Goal: Task Accomplishment & Management: Complete application form

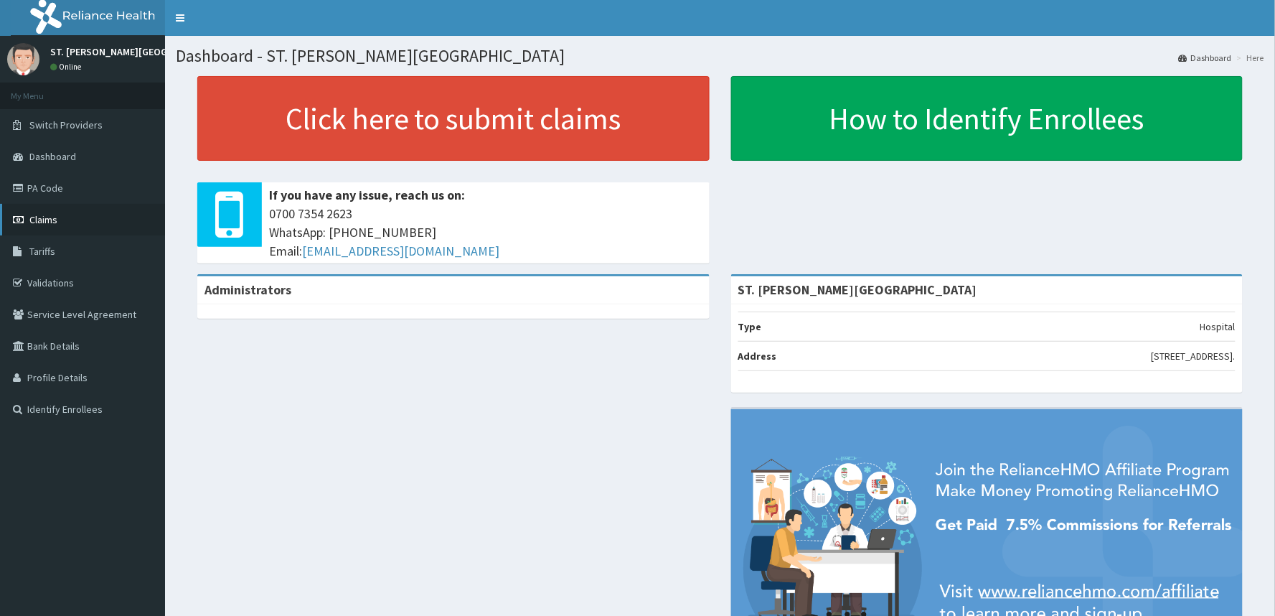
click at [44, 217] on span "Claims" at bounding box center [43, 219] width 28 height 13
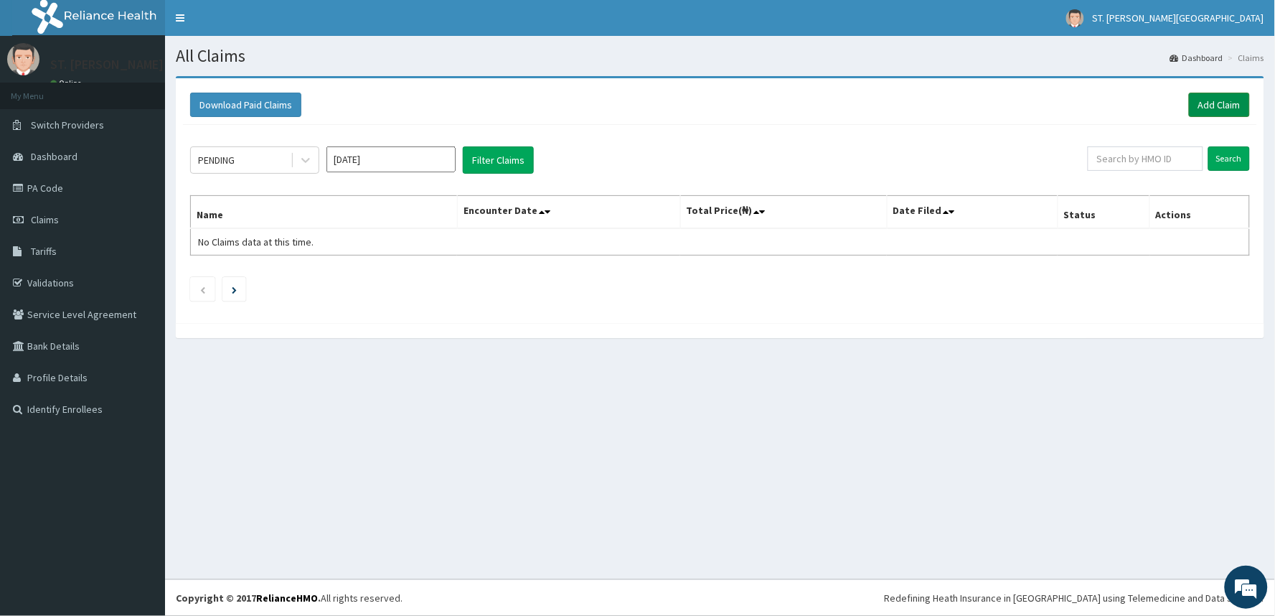
click at [1212, 106] on link "Add Claim" at bounding box center [1219, 105] width 61 height 24
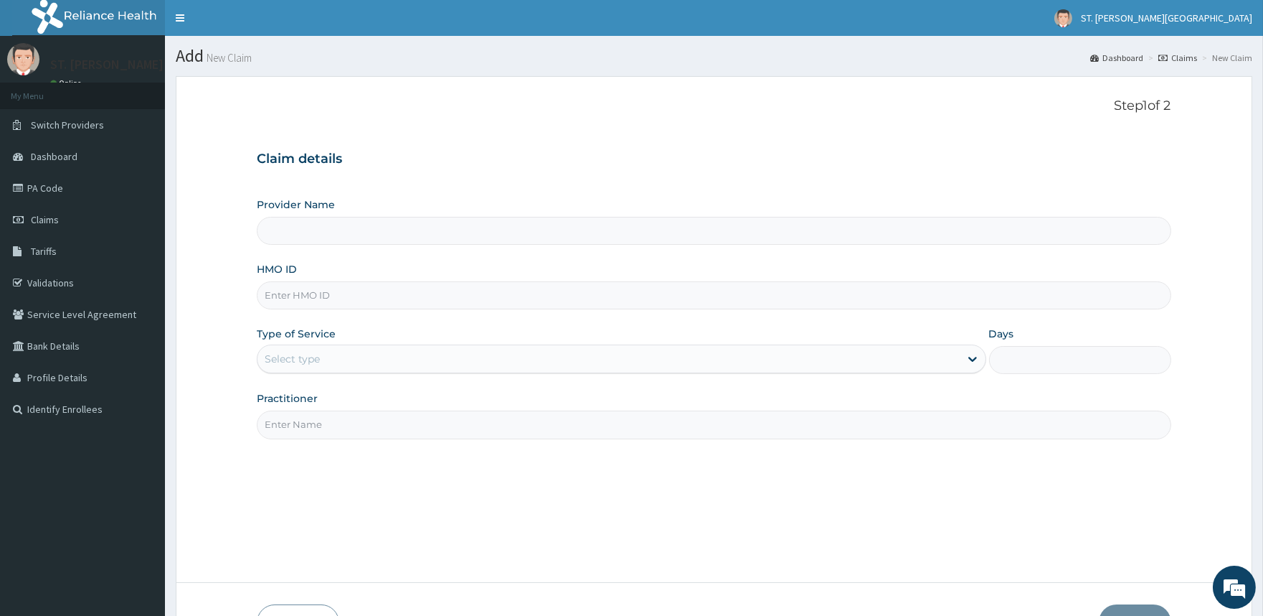
type input "ST. [PERSON_NAME][GEOGRAPHIC_DATA]"
click at [341, 296] on input "HMO ID" at bounding box center [714, 295] width 914 height 28
click at [354, 293] on input "PPY/10360/A" at bounding box center [714, 295] width 914 height 28
type input "PPY/10360/A"
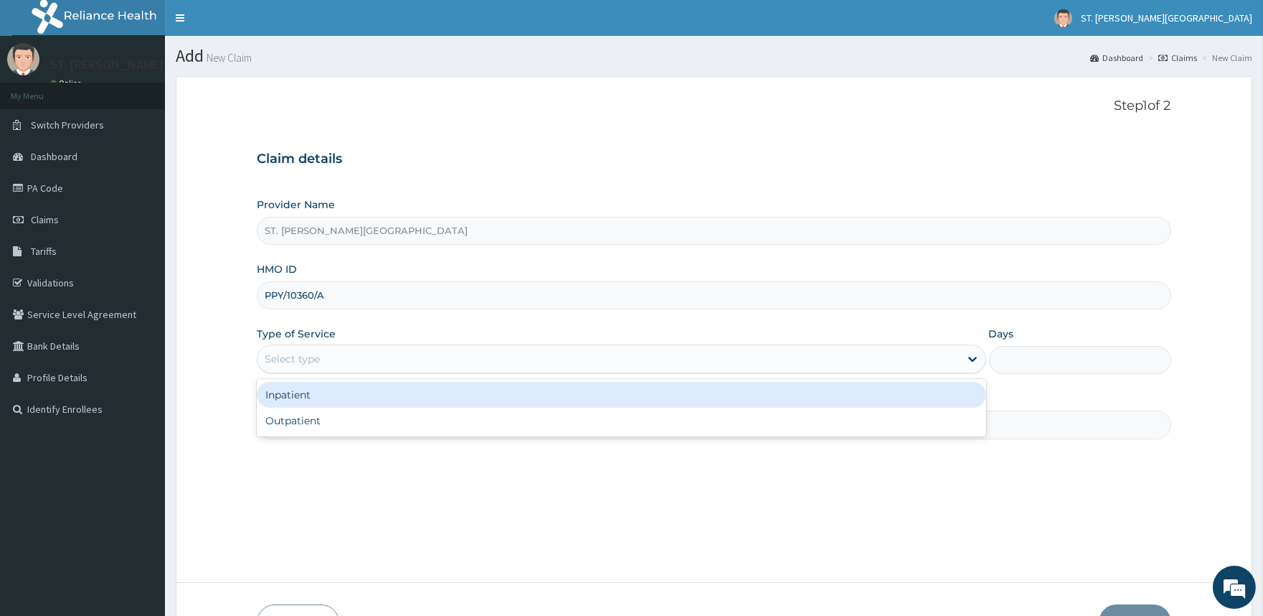
click at [302, 357] on div "Select type" at bounding box center [292, 359] width 55 height 14
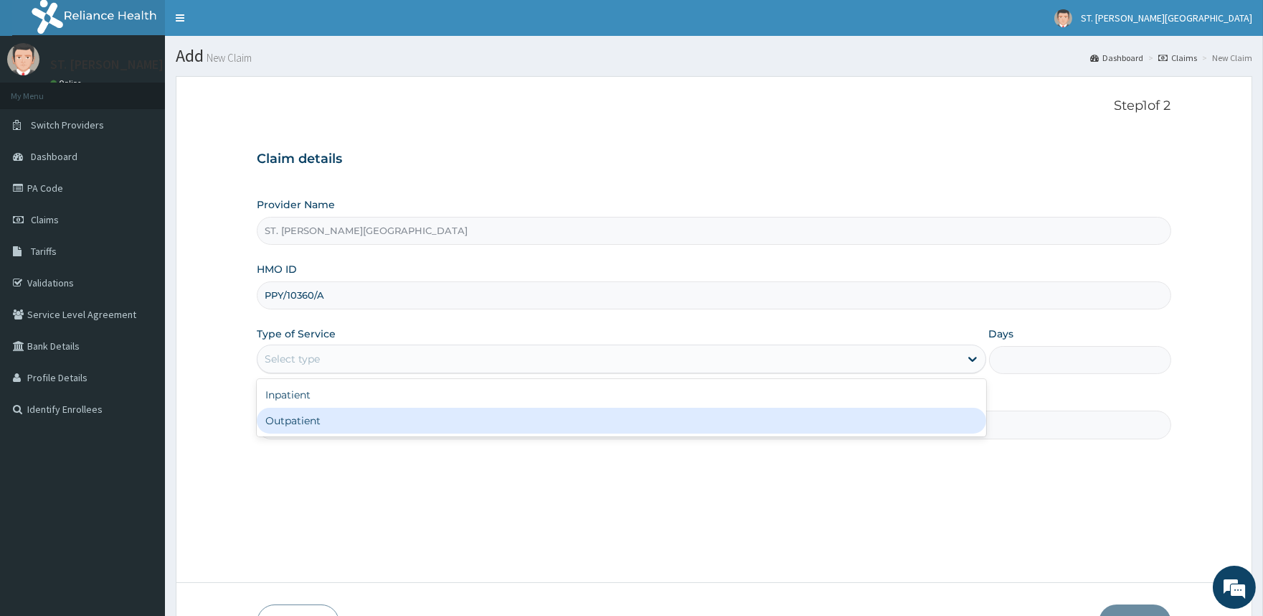
click at [316, 414] on div "Outpatient" at bounding box center [621, 420] width 729 height 26
type input "1"
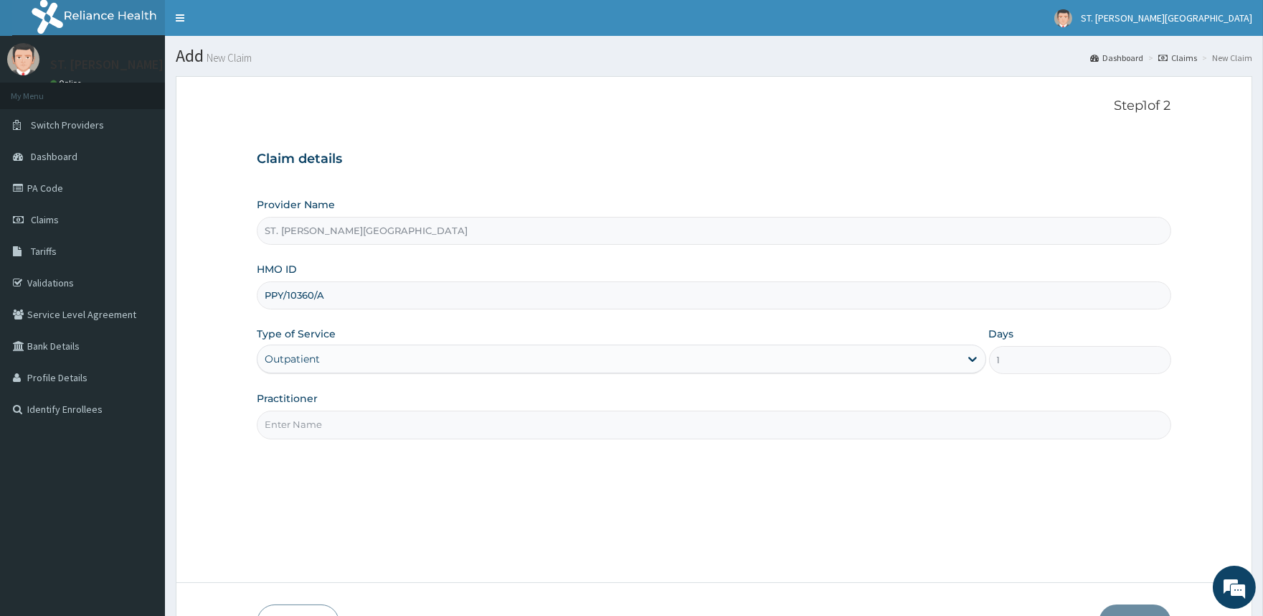
click at [332, 425] on input "Practitioner" at bounding box center [714, 424] width 914 height 28
type input "[PERSON_NAME]"
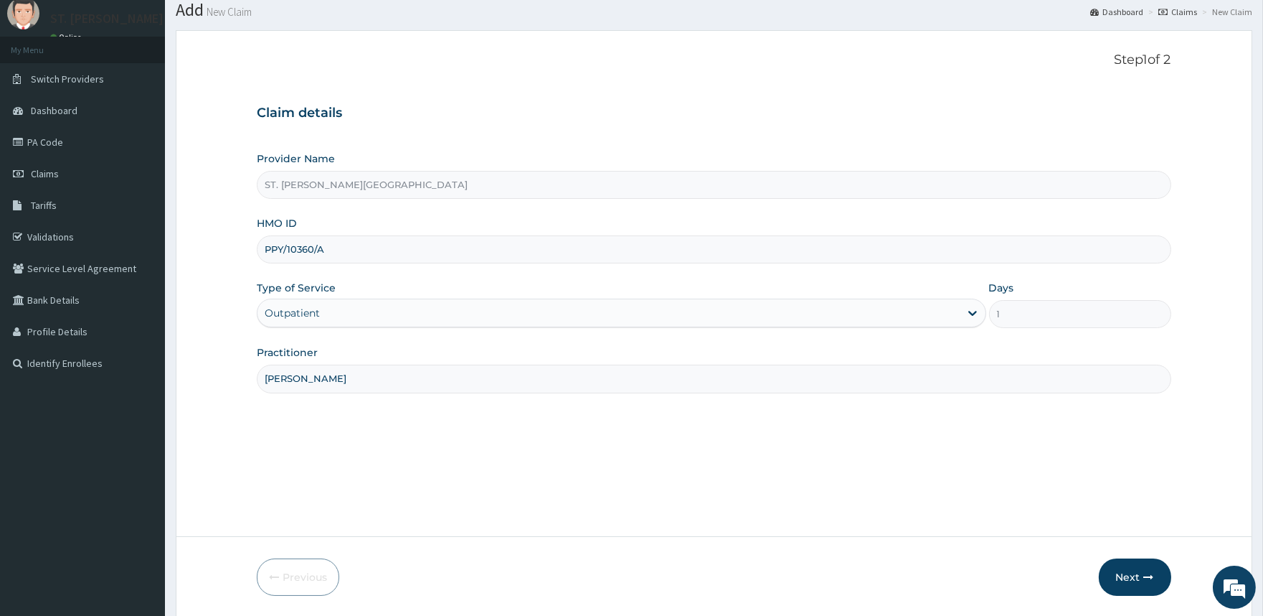
scroll to position [95, 0]
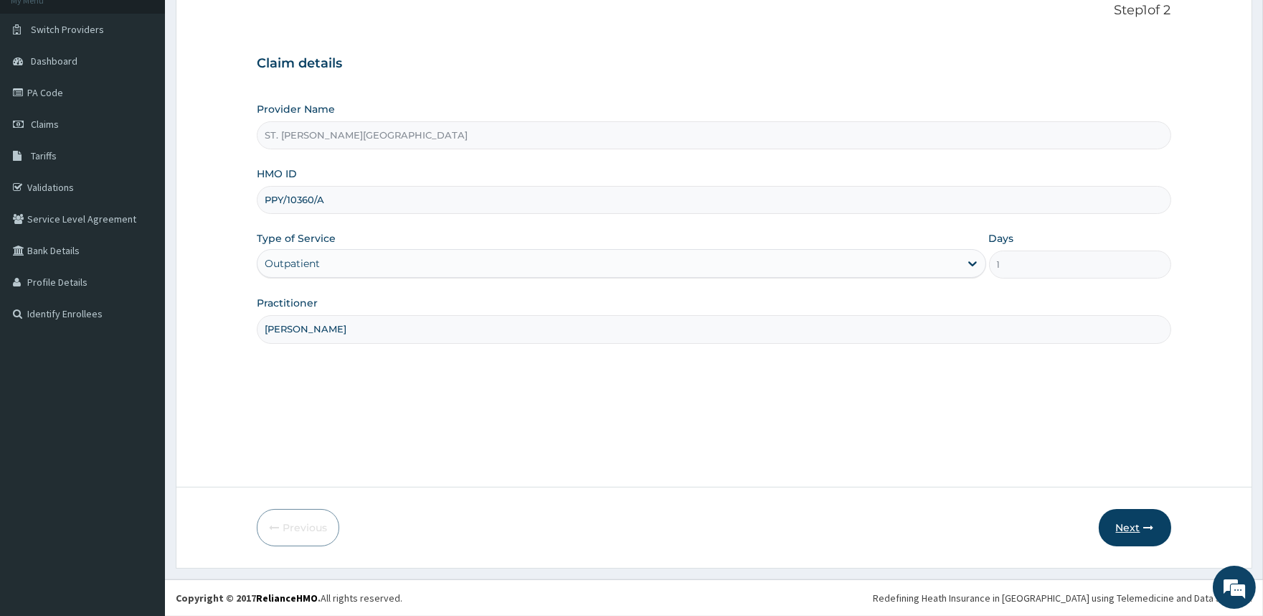
click at [1116, 529] on button "Next" at bounding box center [1135, 527] width 72 height 37
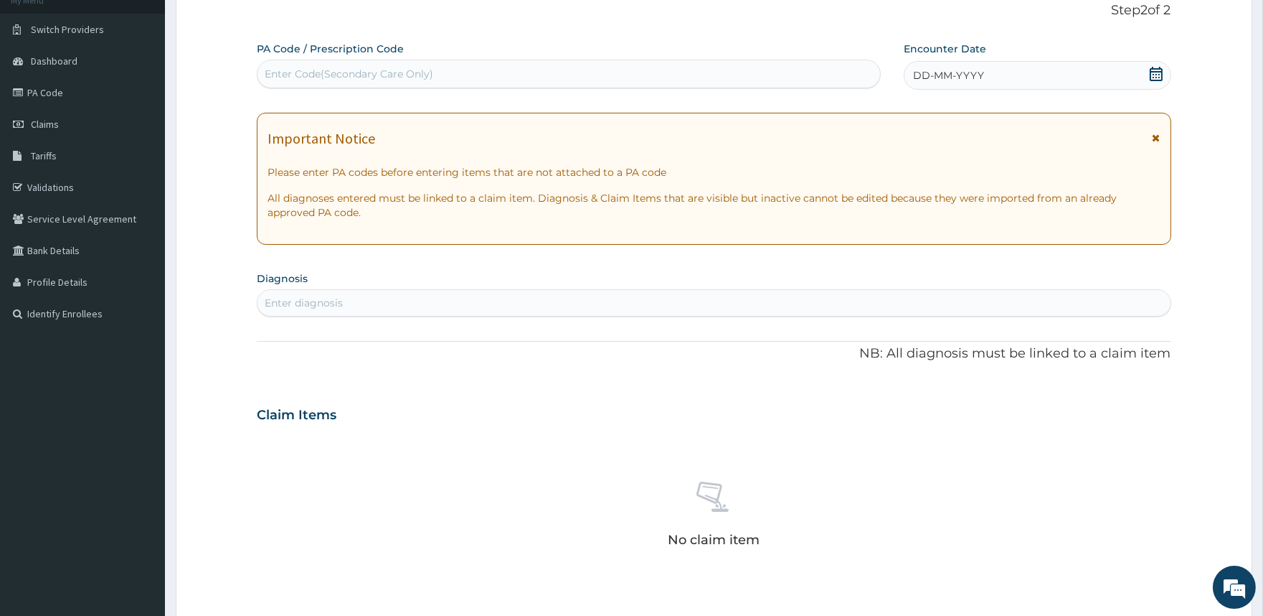
click at [1154, 140] on icon at bounding box center [1157, 138] width 8 height 10
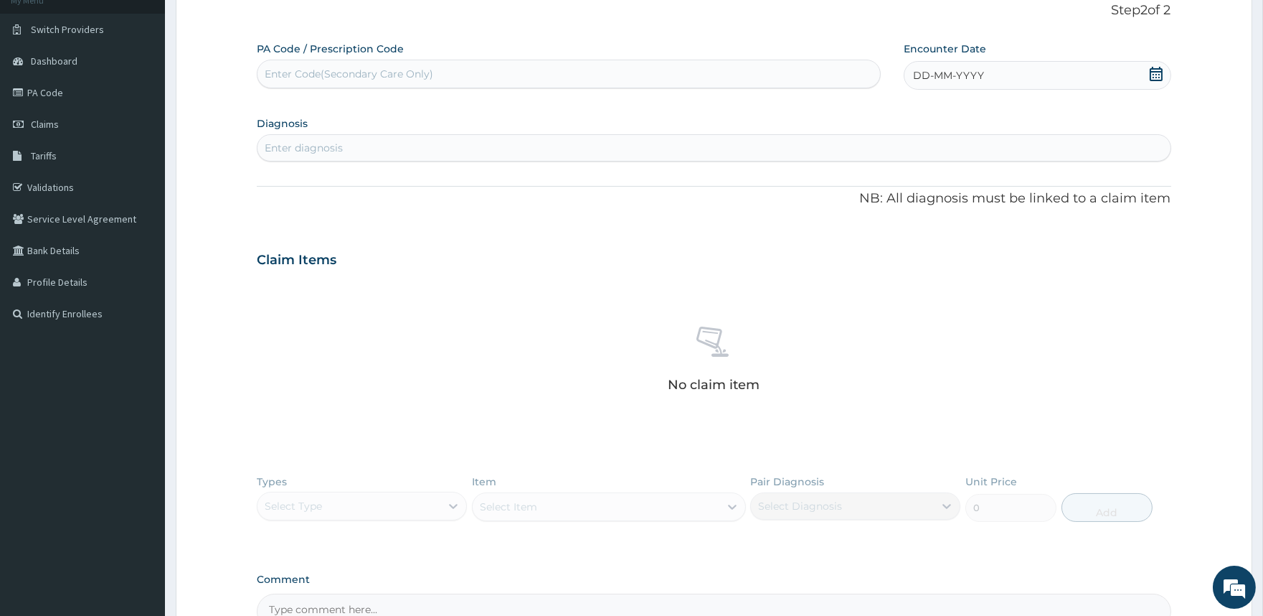
click at [1154, 75] on icon at bounding box center [1156, 74] width 14 height 14
click at [983, 181] on div "11" at bounding box center [985, 189] width 22 height 22
click at [384, 75] on div "Enter Code(Secondary Care Only)" at bounding box center [349, 74] width 169 height 14
type input "PA/417FDI"
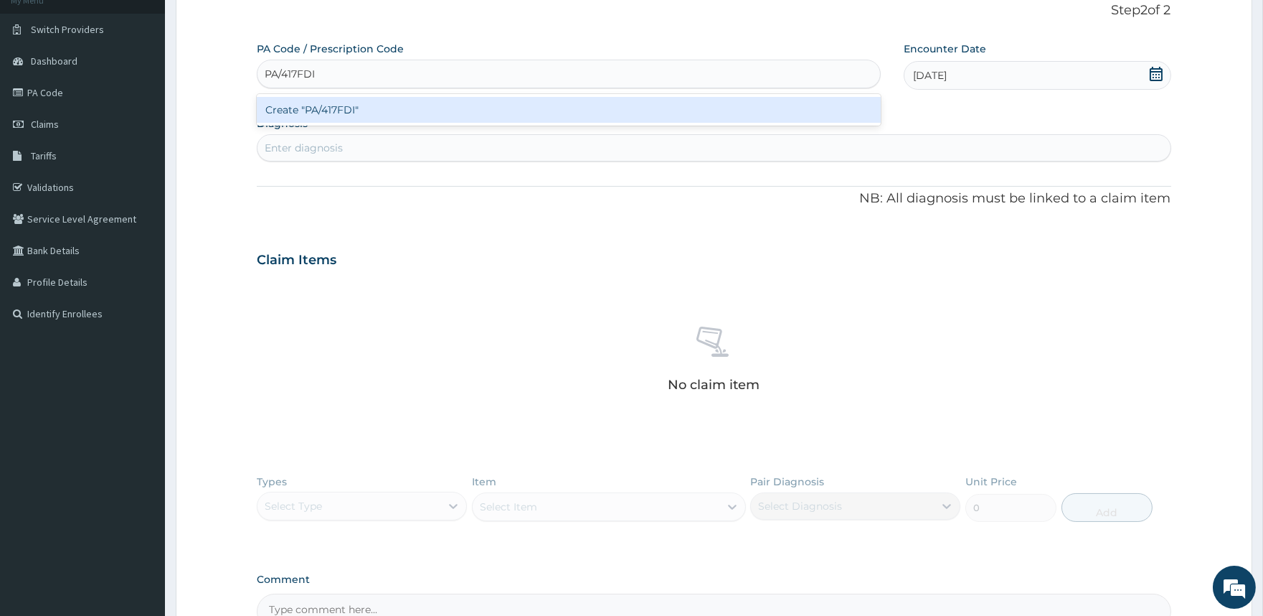
click at [357, 106] on div "Create "PA/417FDI"" at bounding box center [568, 110] width 623 height 26
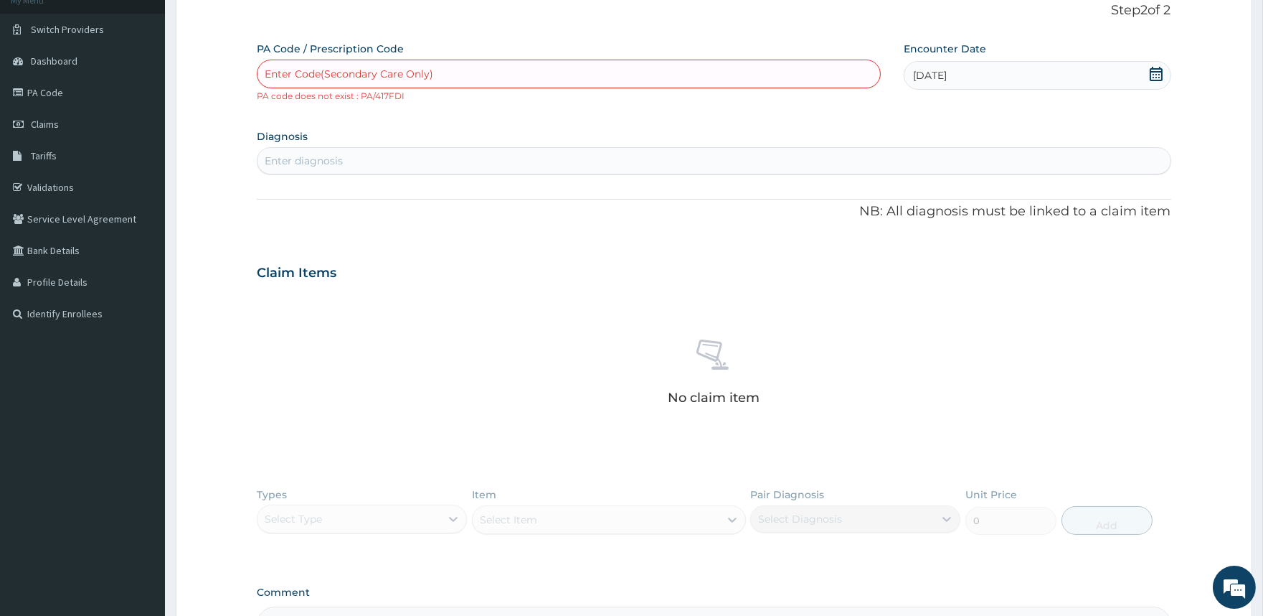
click at [373, 70] on div "Enter Code(Secondary Care Only)" at bounding box center [349, 74] width 169 height 14
paste input "PA/417FD1"
type input "PA/417FD1"
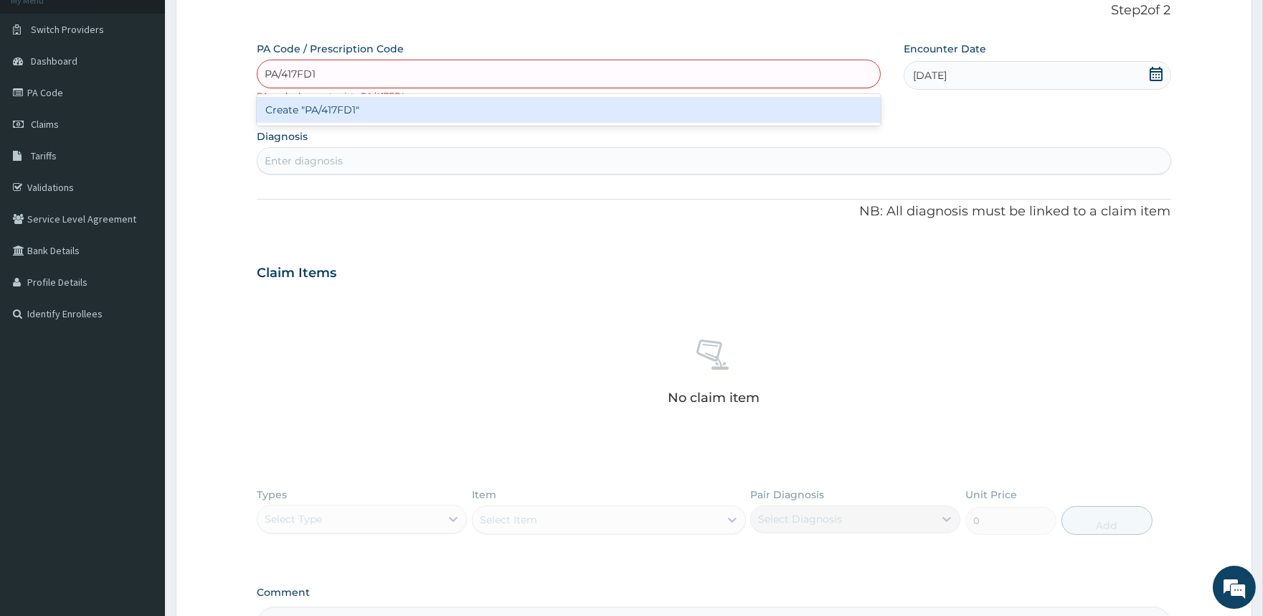
click at [335, 105] on div "Create "PA/417FD1"" at bounding box center [568, 110] width 623 height 26
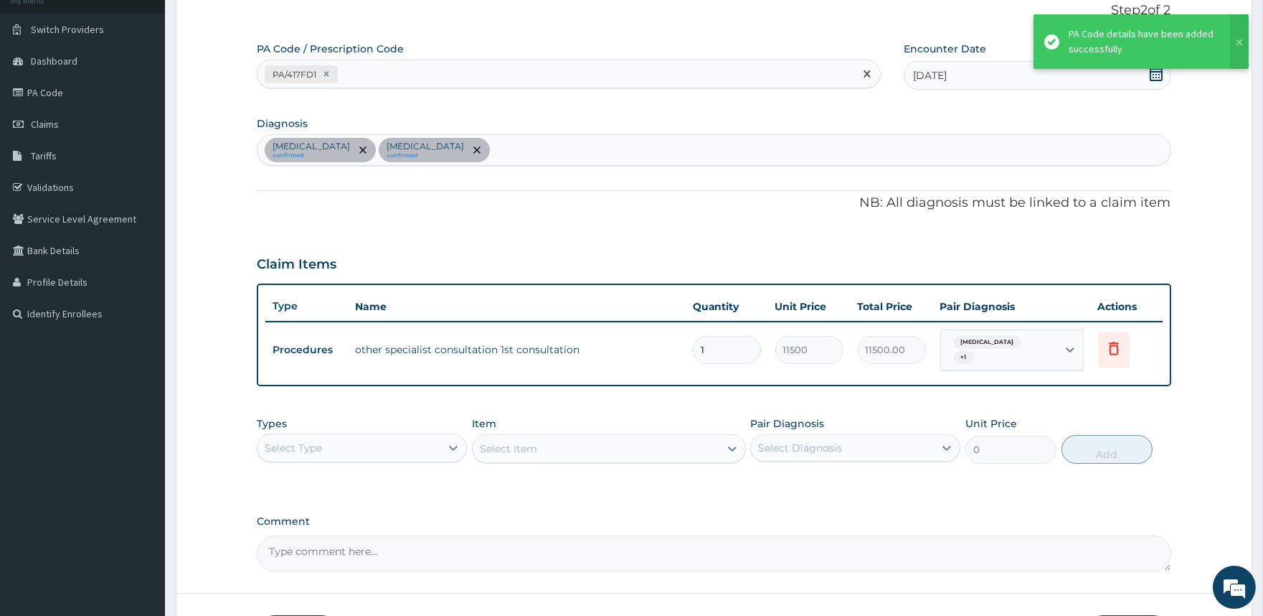
click at [357, 72] on div "PA/417FD1" at bounding box center [556, 74] width 596 height 24
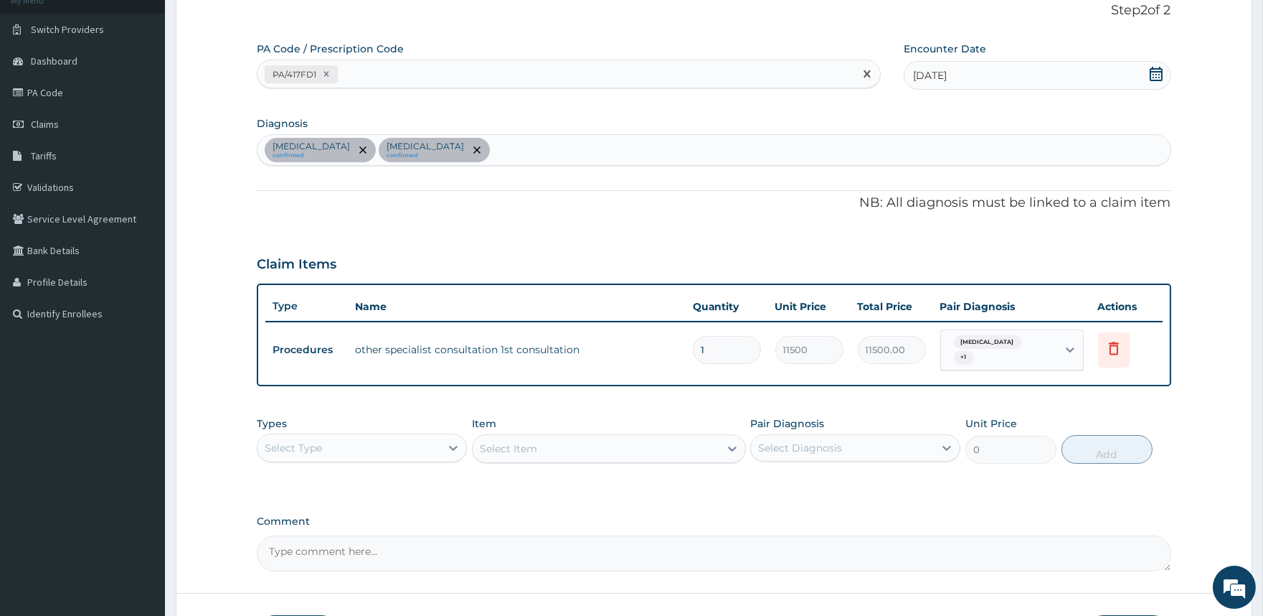
paste input "PA/5BE5BB"
type input "PA/5BE5BB"
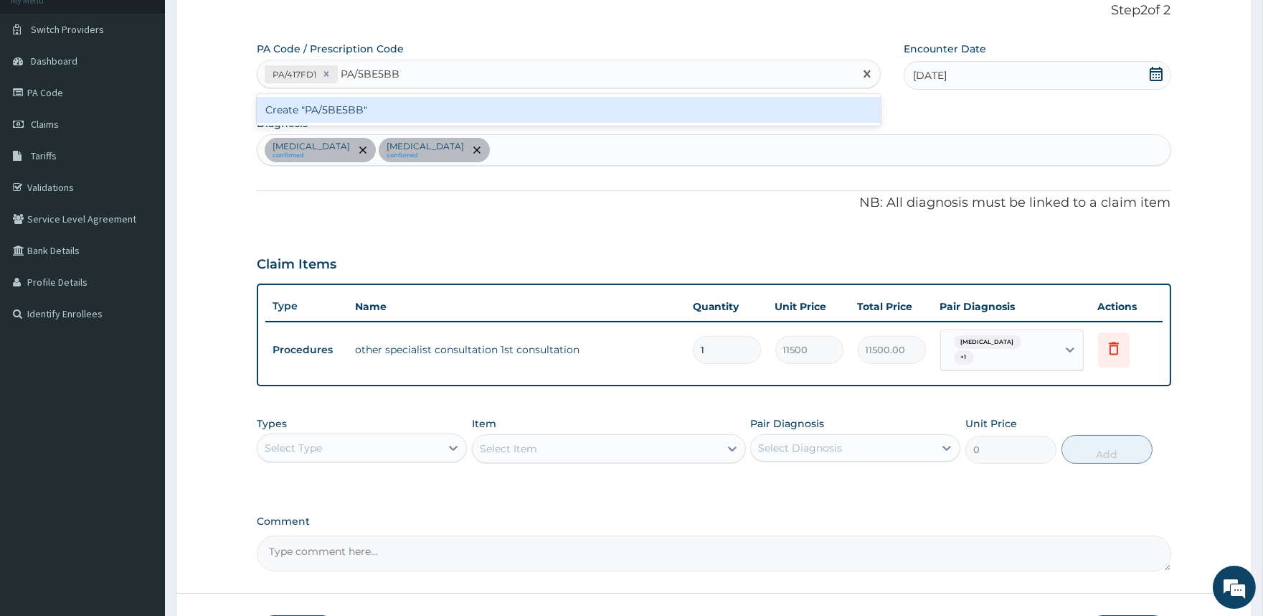
click at [326, 113] on div "Create "PA/5BE5BB"" at bounding box center [568, 110] width 623 height 26
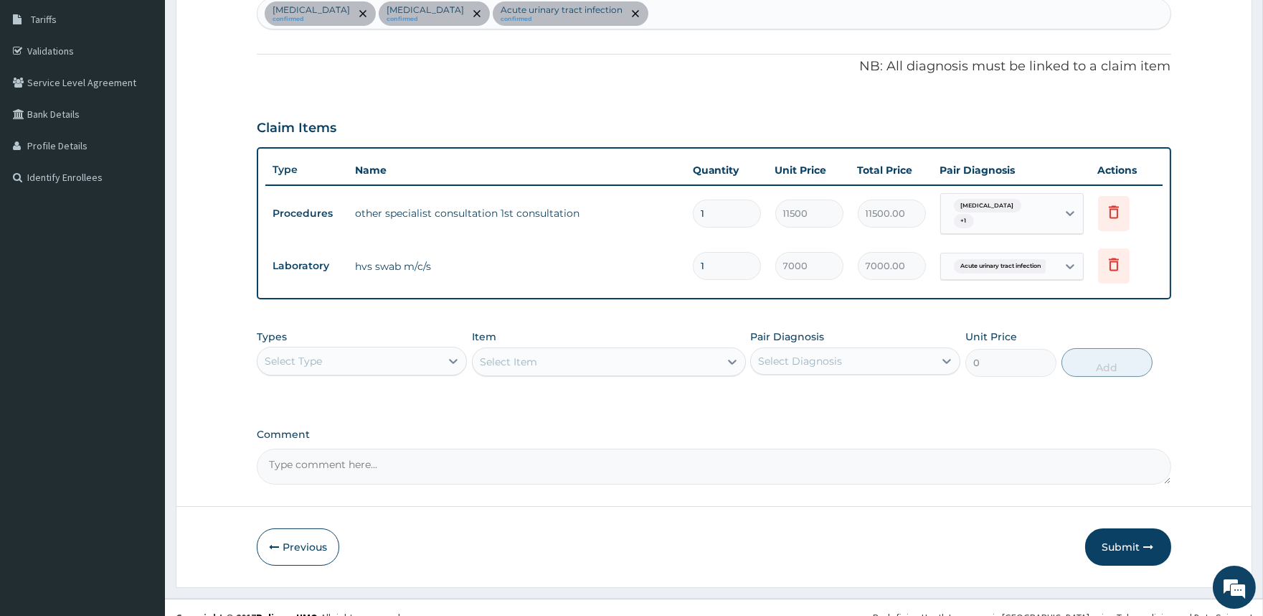
scroll to position [244, 0]
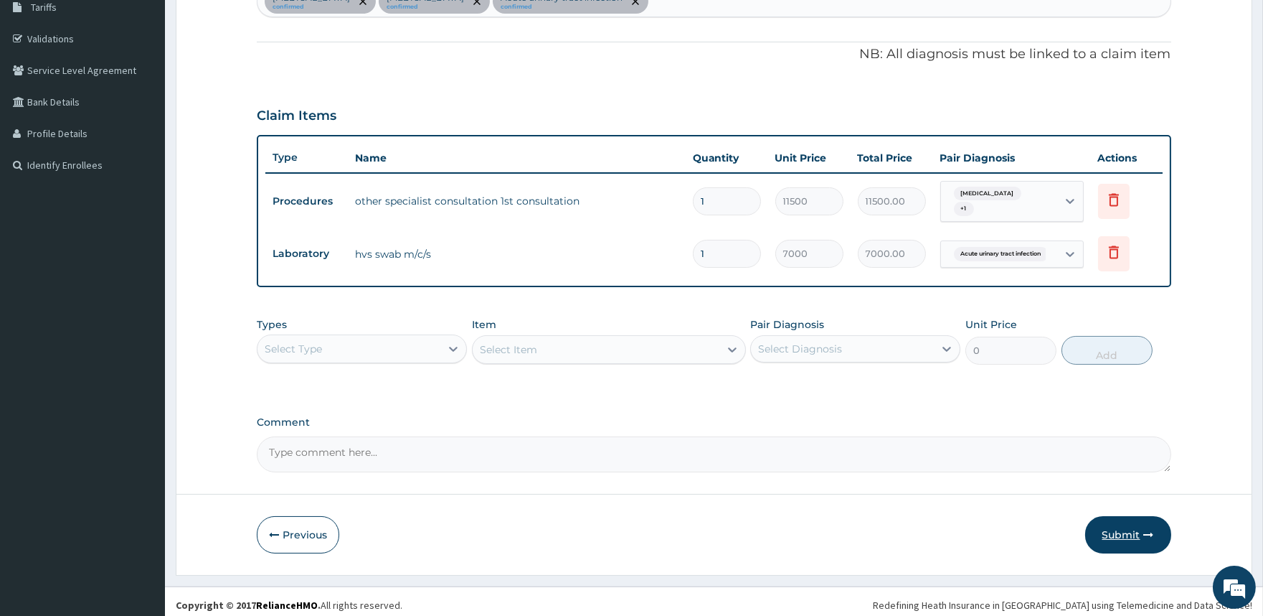
click at [1121, 525] on button "Submit" at bounding box center [1128, 534] width 86 height 37
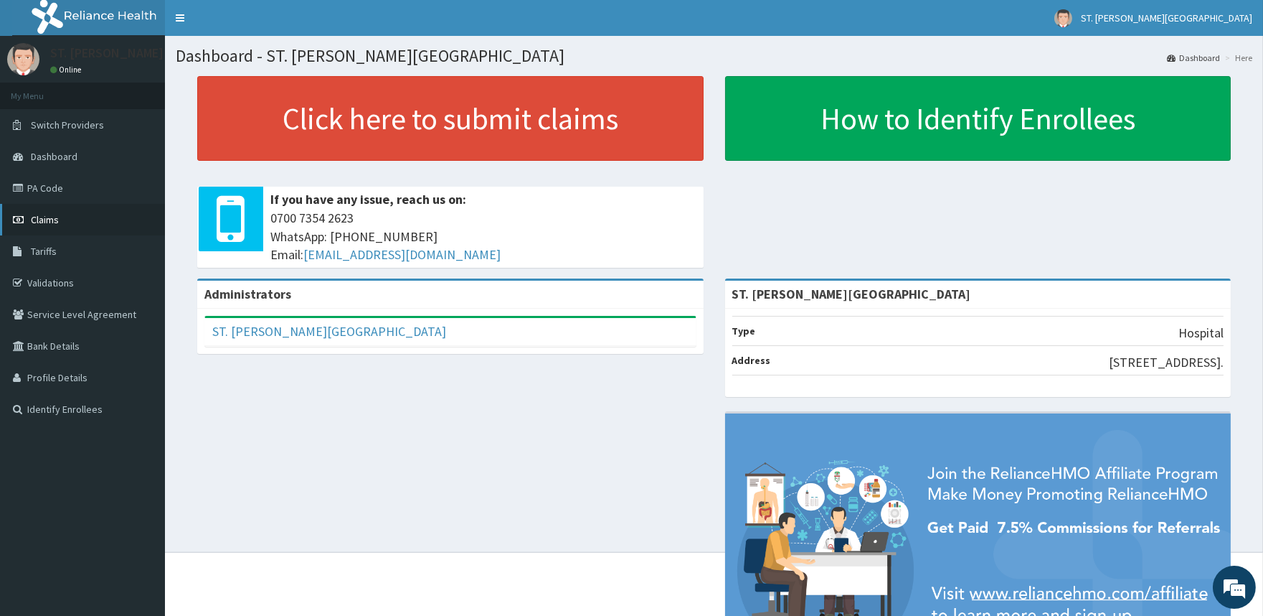
click at [48, 213] on span "Claims" at bounding box center [45, 219] width 28 height 13
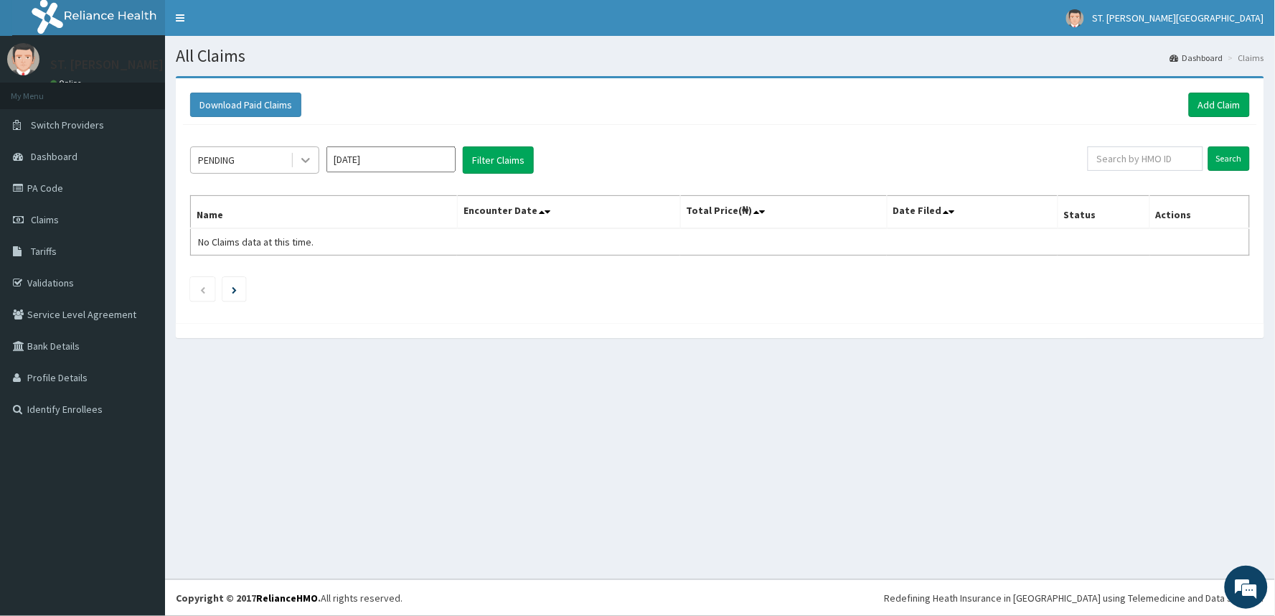
click at [305, 161] on icon at bounding box center [305, 161] width 9 height 5
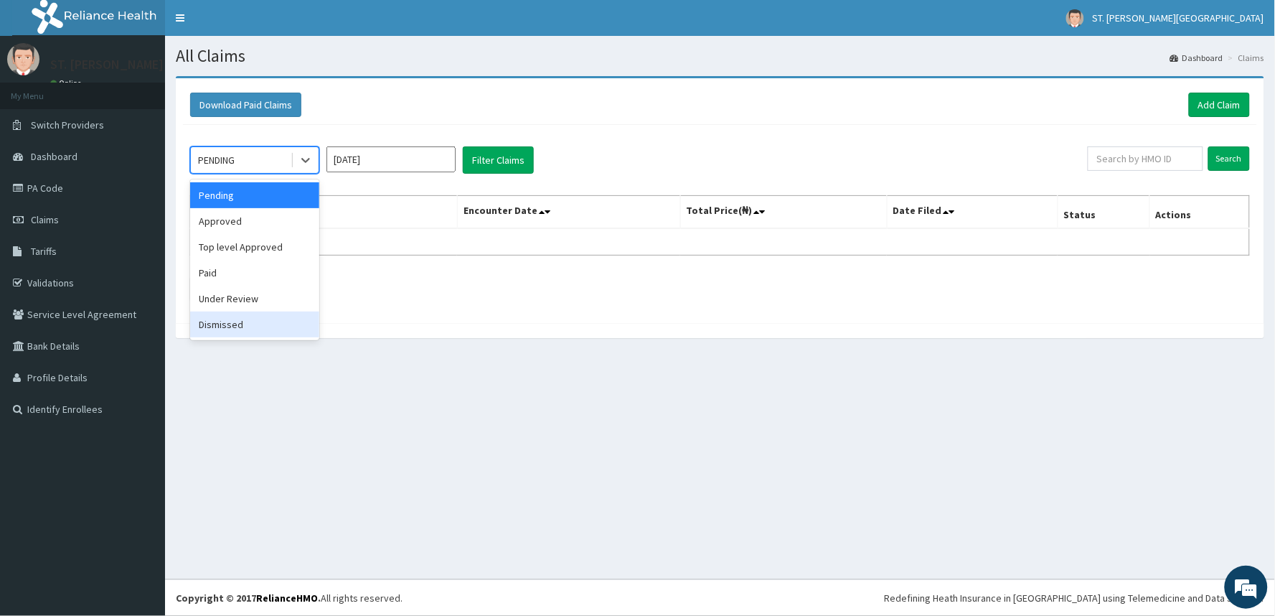
click at [238, 323] on div "Dismissed" at bounding box center [254, 324] width 129 height 26
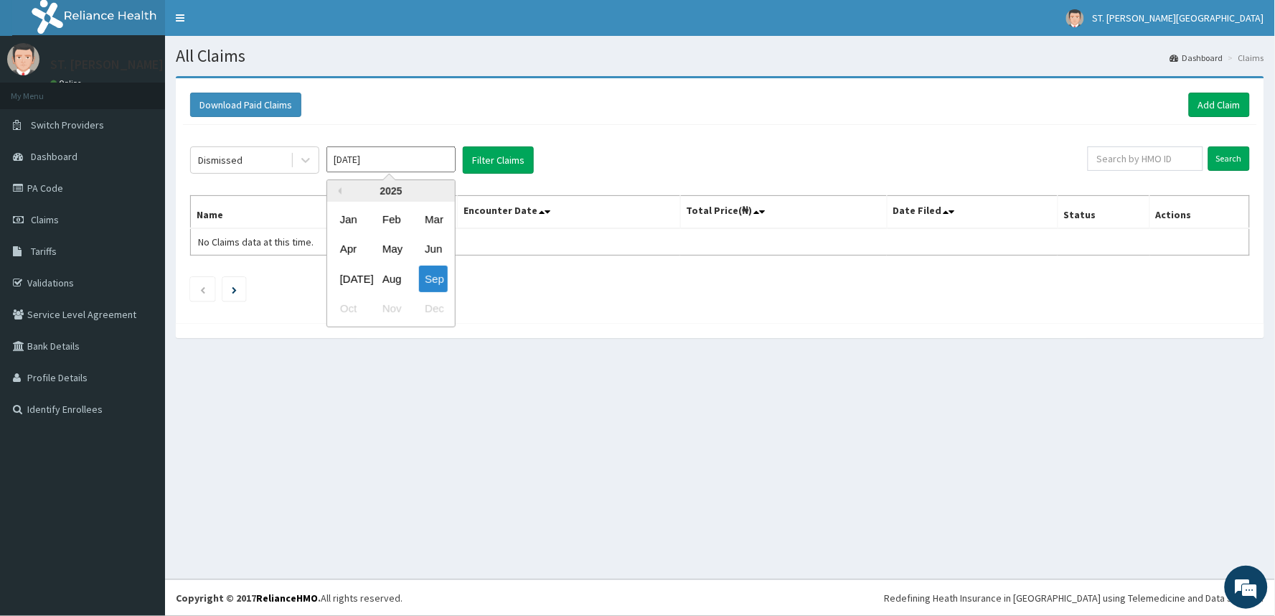
click at [350, 162] on input "Sep 2025" at bounding box center [390, 159] width 129 height 26
click at [377, 270] on div "Aug" at bounding box center [391, 278] width 29 height 27
type input "Aug 2025"
click at [475, 167] on button "Filter Claims" at bounding box center [498, 159] width 71 height 27
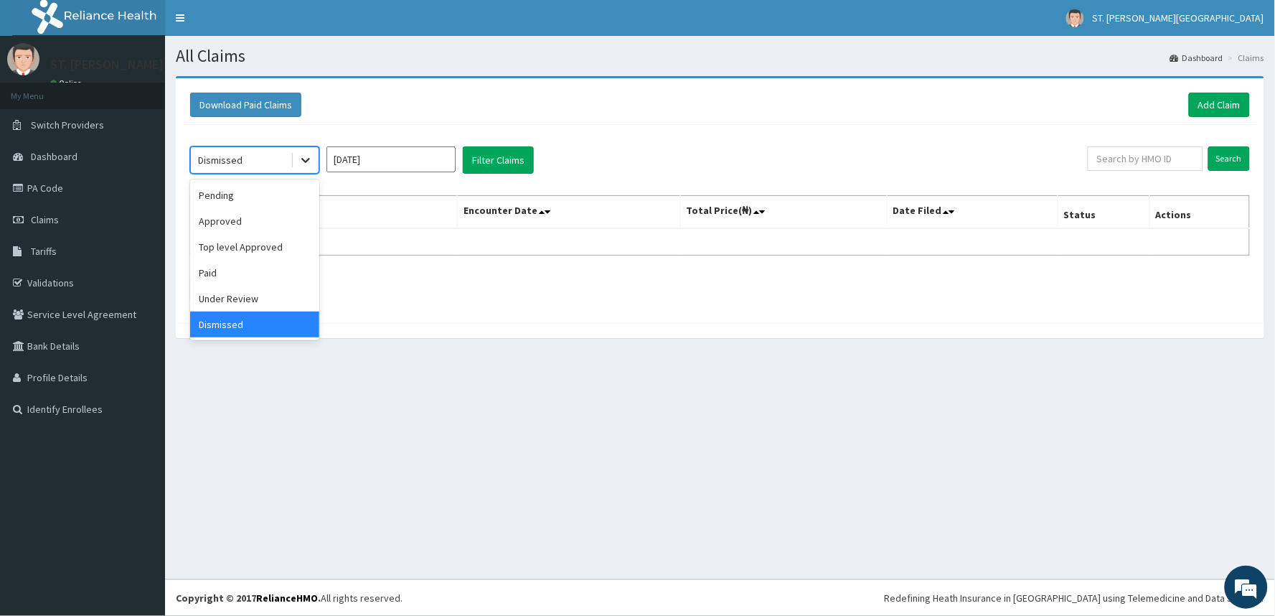
click at [303, 159] on icon at bounding box center [305, 161] width 9 height 5
click at [258, 296] on div "Under Review" at bounding box center [254, 299] width 129 height 26
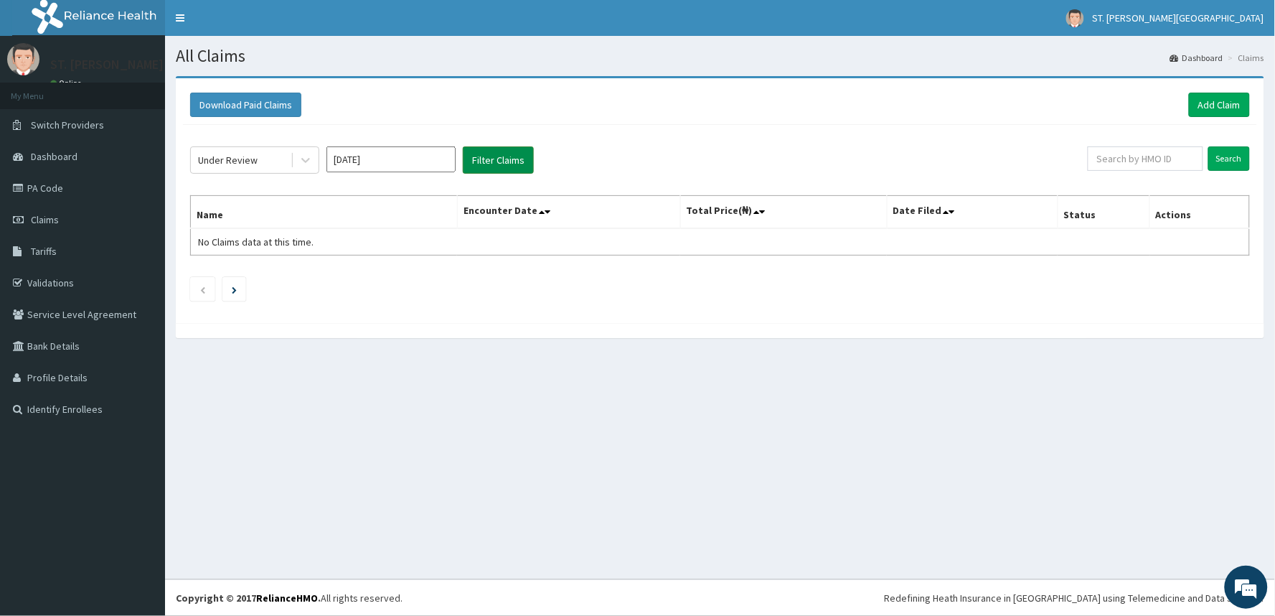
click at [478, 166] on button "Filter Claims" at bounding box center [498, 159] width 71 height 27
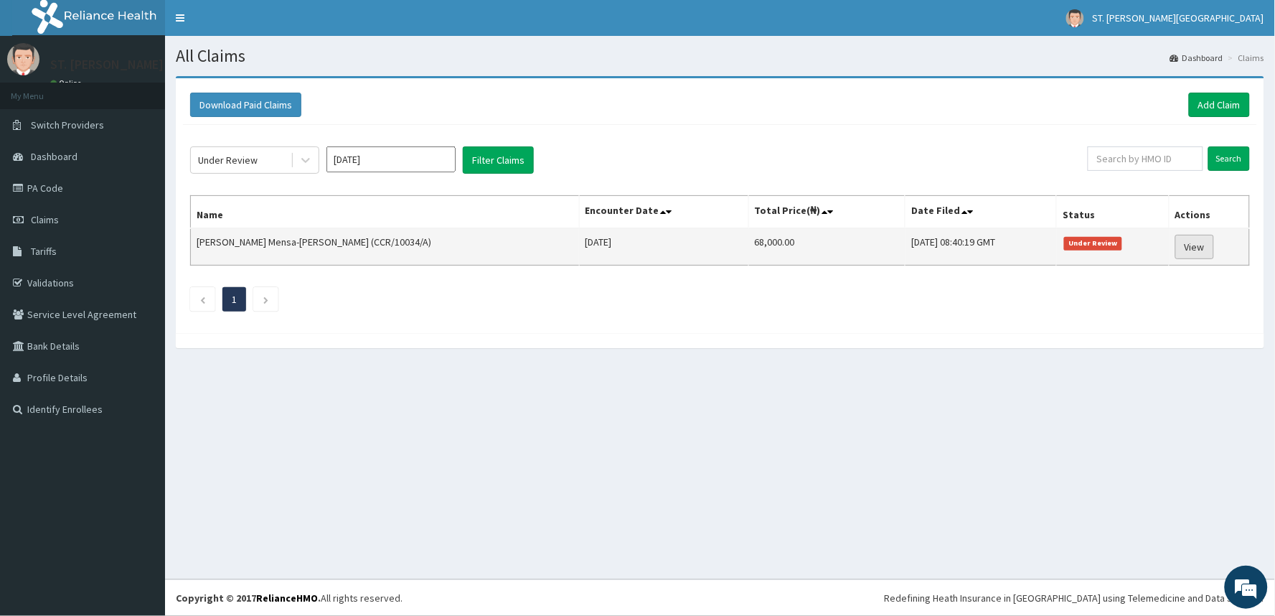
click at [1186, 248] on link "View" at bounding box center [1194, 247] width 39 height 24
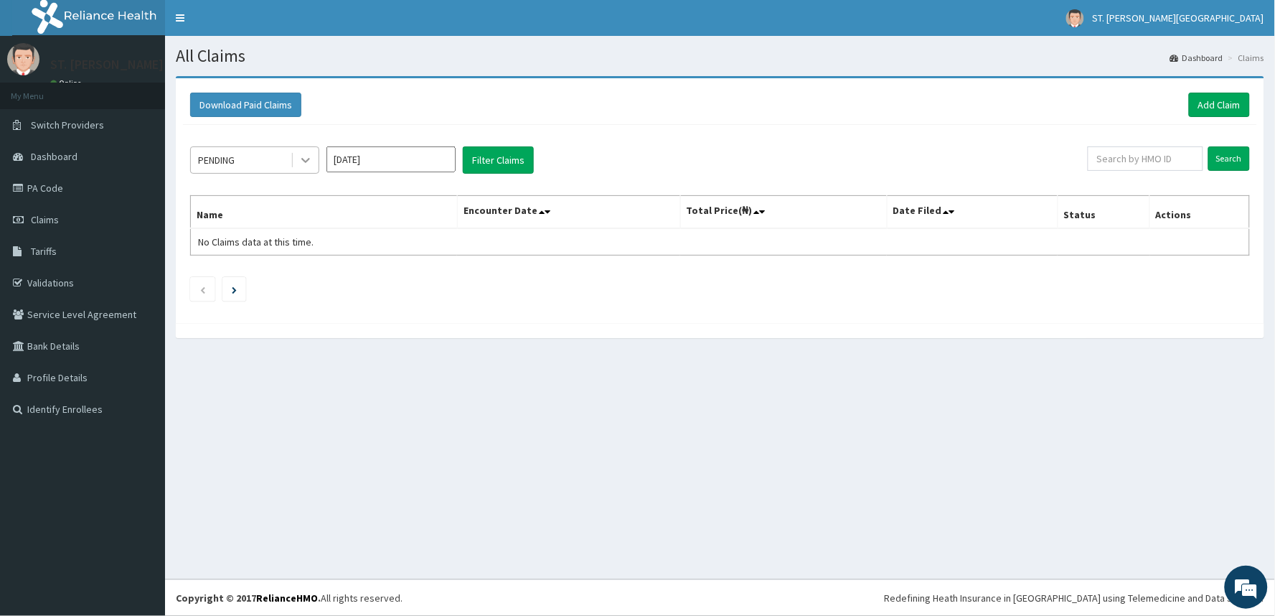
click at [305, 155] on icon at bounding box center [305, 160] width 14 height 14
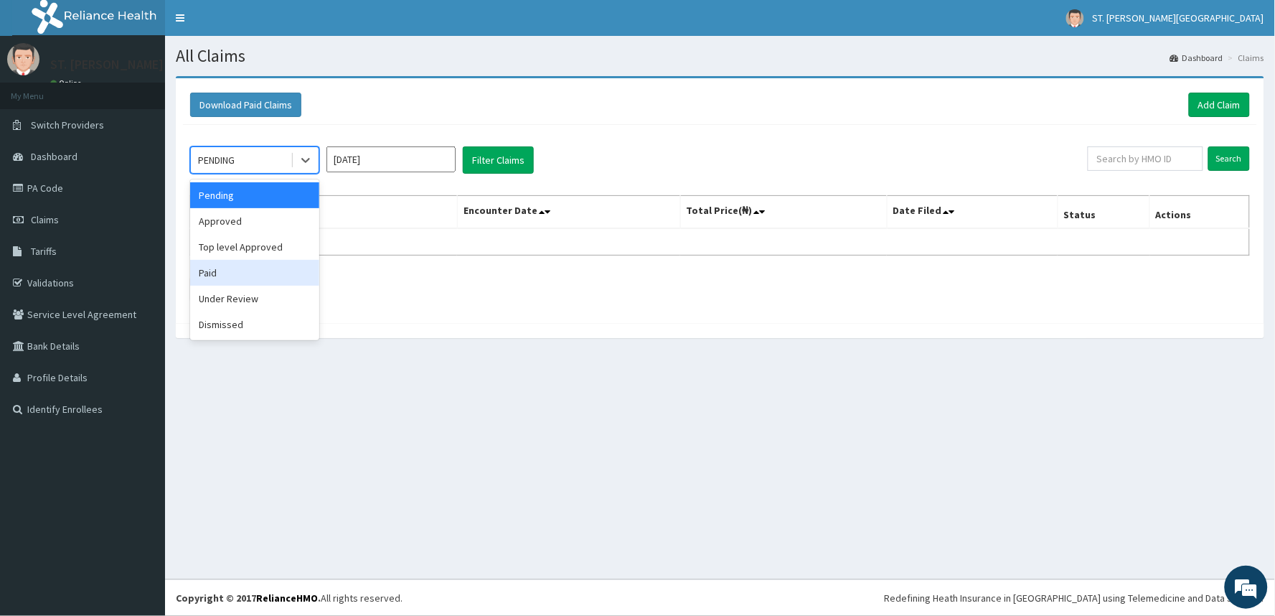
click at [253, 278] on div "Paid" at bounding box center [254, 273] width 129 height 26
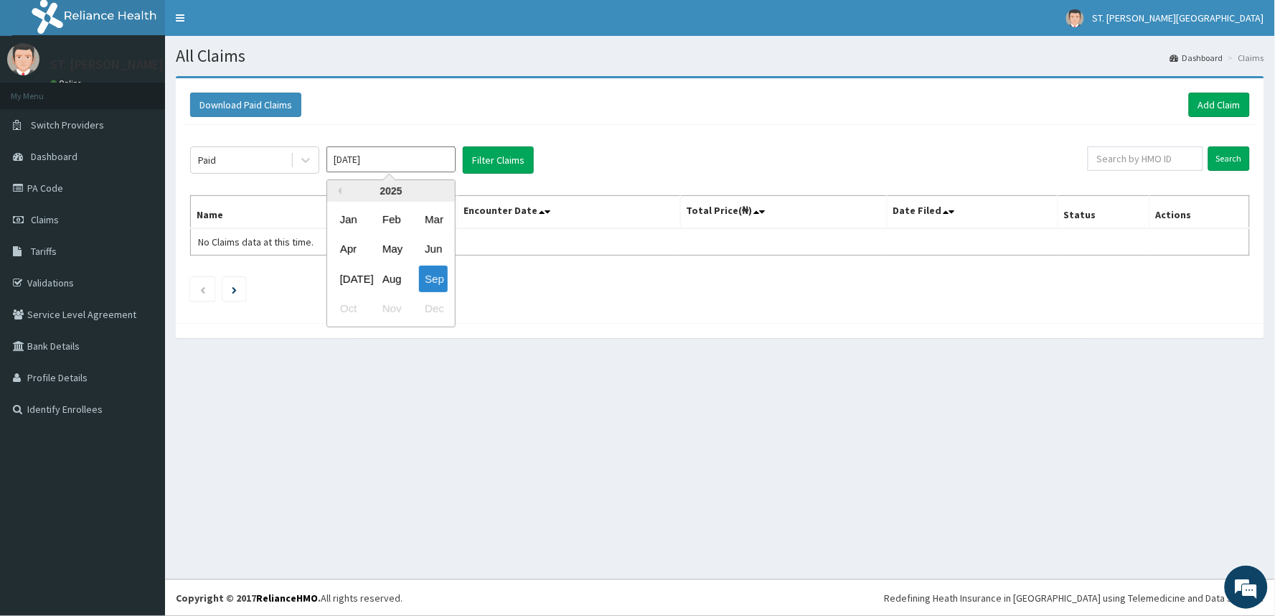
click at [395, 159] on input "Sep 2025" at bounding box center [390, 159] width 129 height 26
click at [380, 271] on div "Aug" at bounding box center [391, 278] width 29 height 27
click at [491, 154] on button "Filter Claims" at bounding box center [498, 159] width 71 height 27
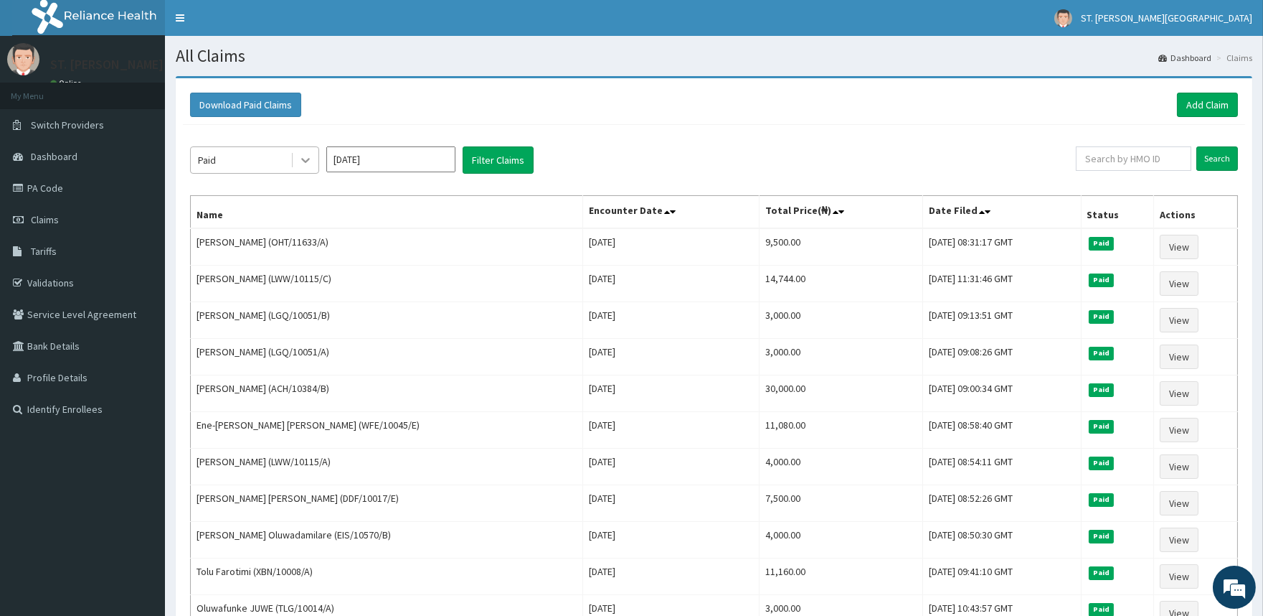
click at [307, 160] on icon at bounding box center [305, 161] width 9 height 5
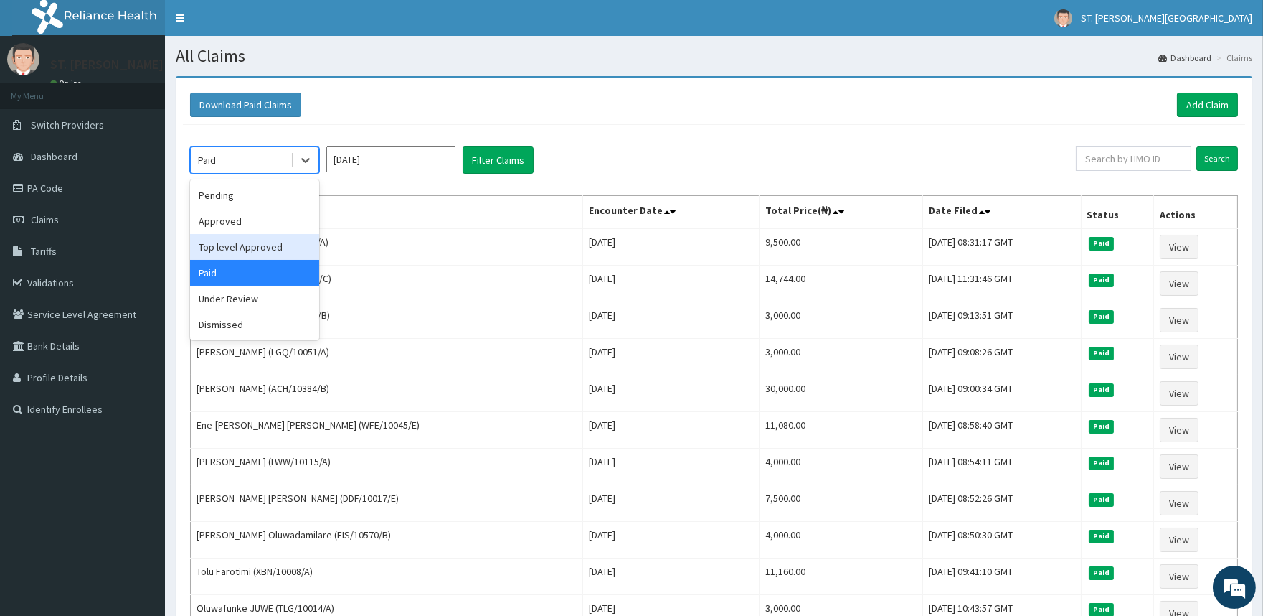
click at [288, 245] on div "Top level Approved" at bounding box center [254, 247] width 129 height 26
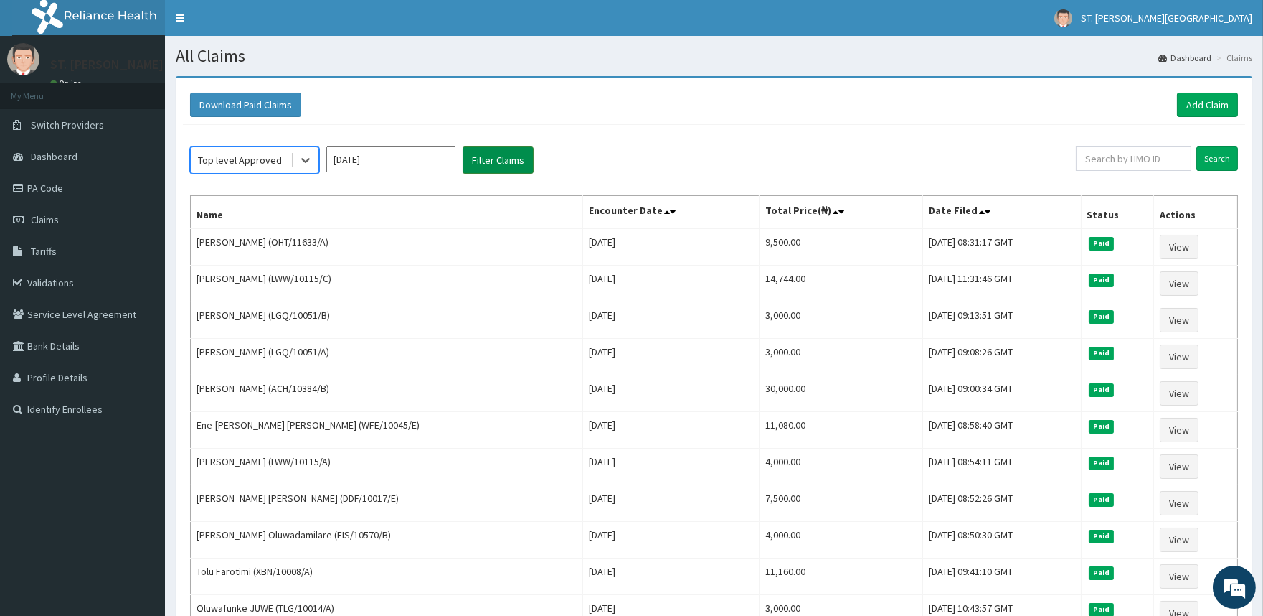
click at [479, 156] on button "Filter Claims" at bounding box center [498, 159] width 71 height 27
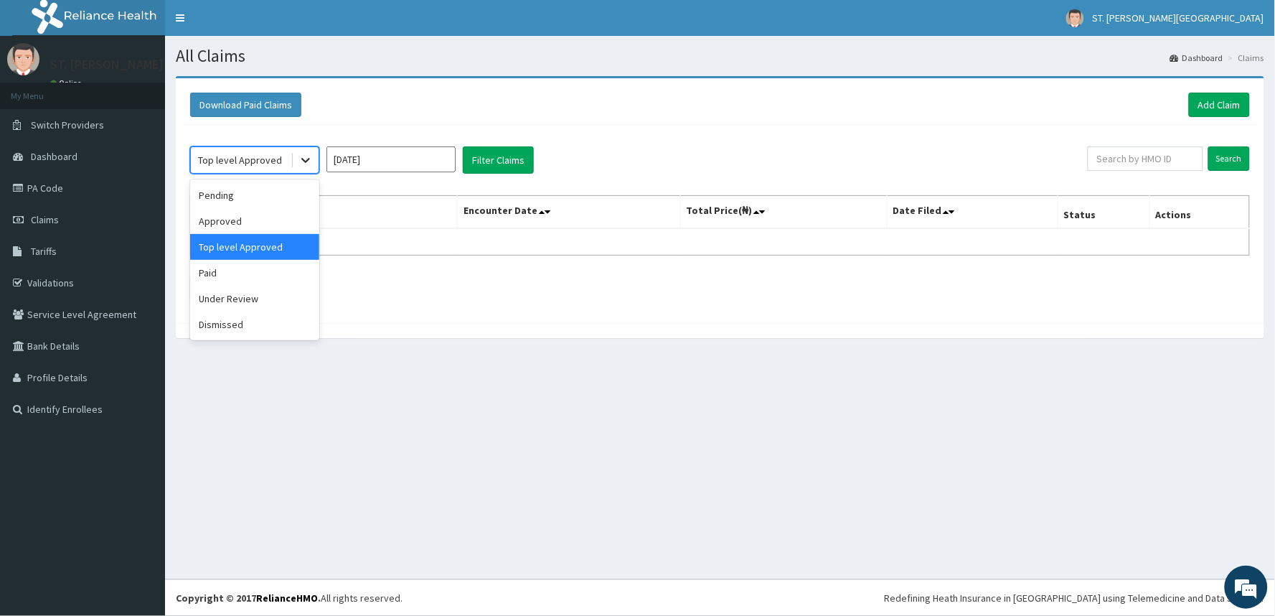
click at [306, 151] on div at bounding box center [306, 160] width 26 height 26
click at [270, 216] on div "Approved" at bounding box center [254, 221] width 129 height 26
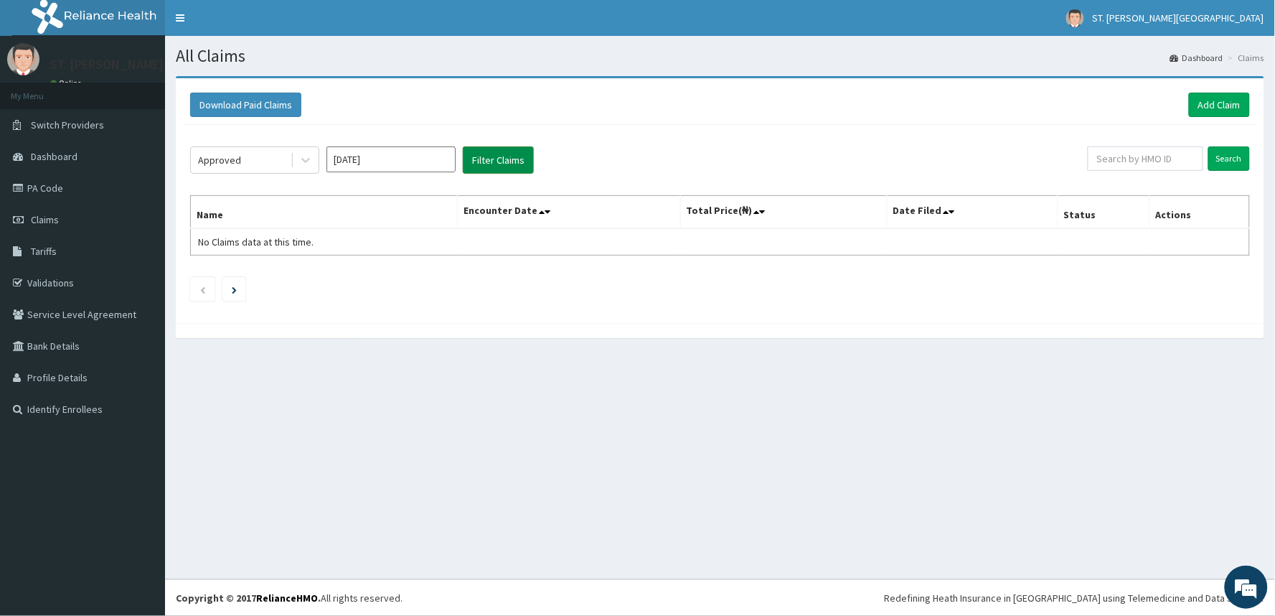
click at [506, 153] on button "Filter Claims" at bounding box center [498, 159] width 71 height 27
click at [306, 156] on icon at bounding box center [305, 160] width 14 height 14
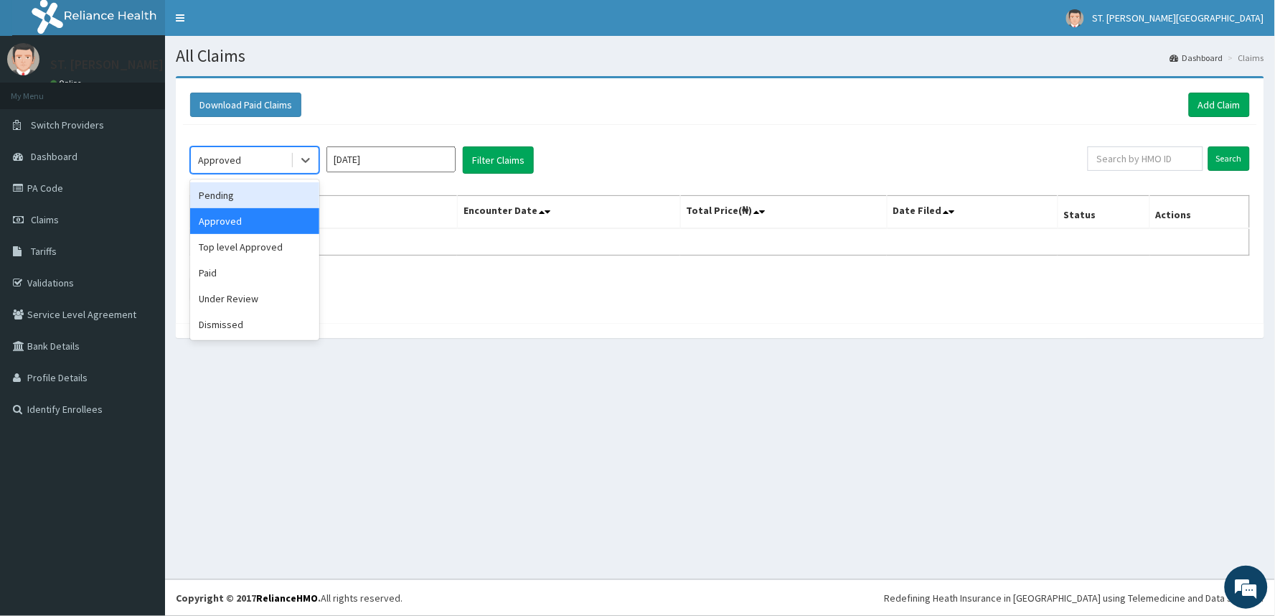
click at [286, 189] on div "Pending" at bounding box center [254, 195] width 129 height 26
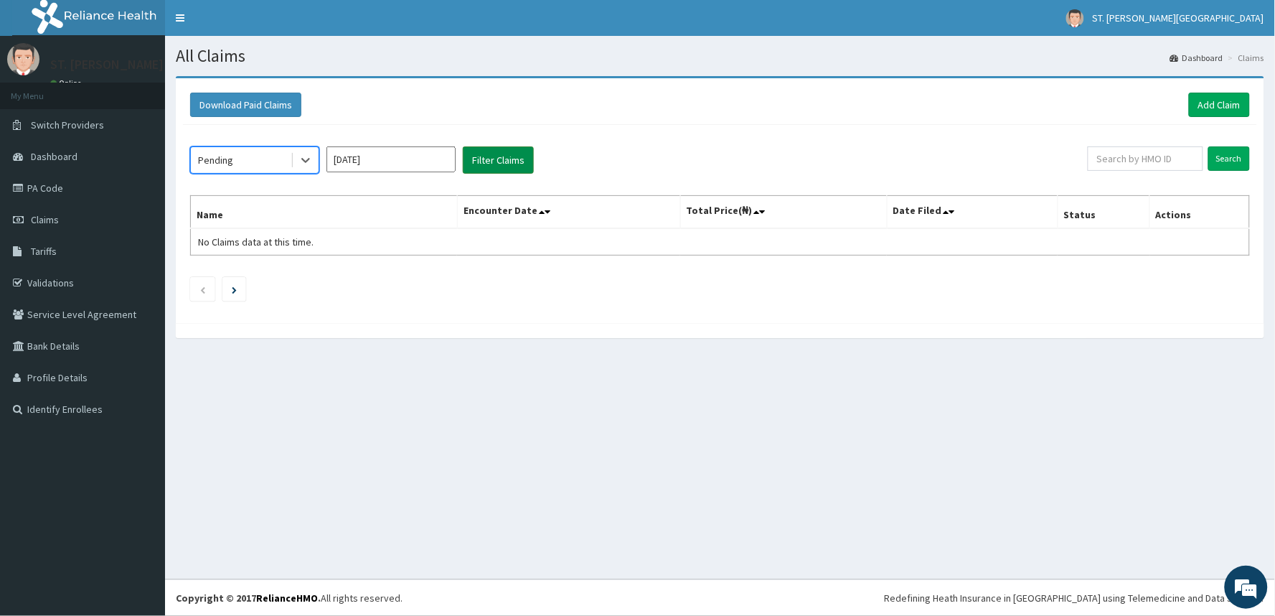
click at [490, 156] on button "Filter Claims" at bounding box center [498, 159] width 71 height 27
click at [348, 158] on input "Aug 2025" at bounding box center [390, 159] width 129 height 26
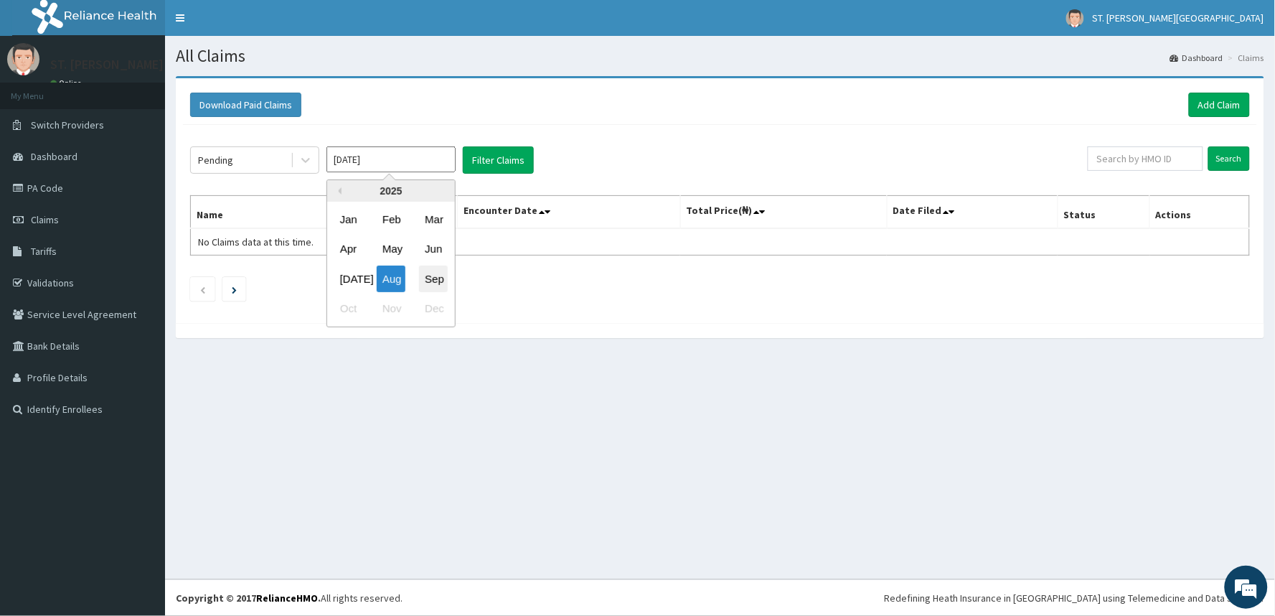
click at [428, 277] on div "Sep" at bounding box center [433, 278] width 29 height 27
type input "[DATE]"
click at [309, 159] on icon at bounding box center [305, 161] width 9 height 5
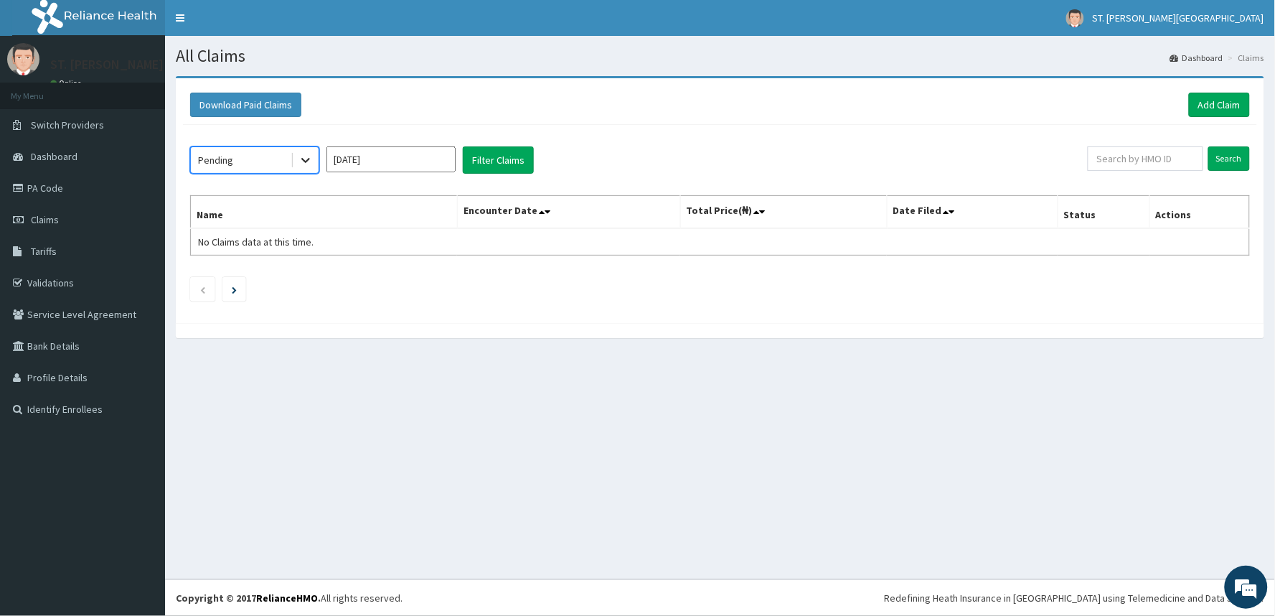
click at [300, 154] on icon at bounding box center [305, 160] width 14 height 14
click at [489, 156] on button "Filter Claims" at bounding box center [498, 159] width 71 height 27
click at [302, 166] on icon at bounding box center [305, 160] width 14 height 14
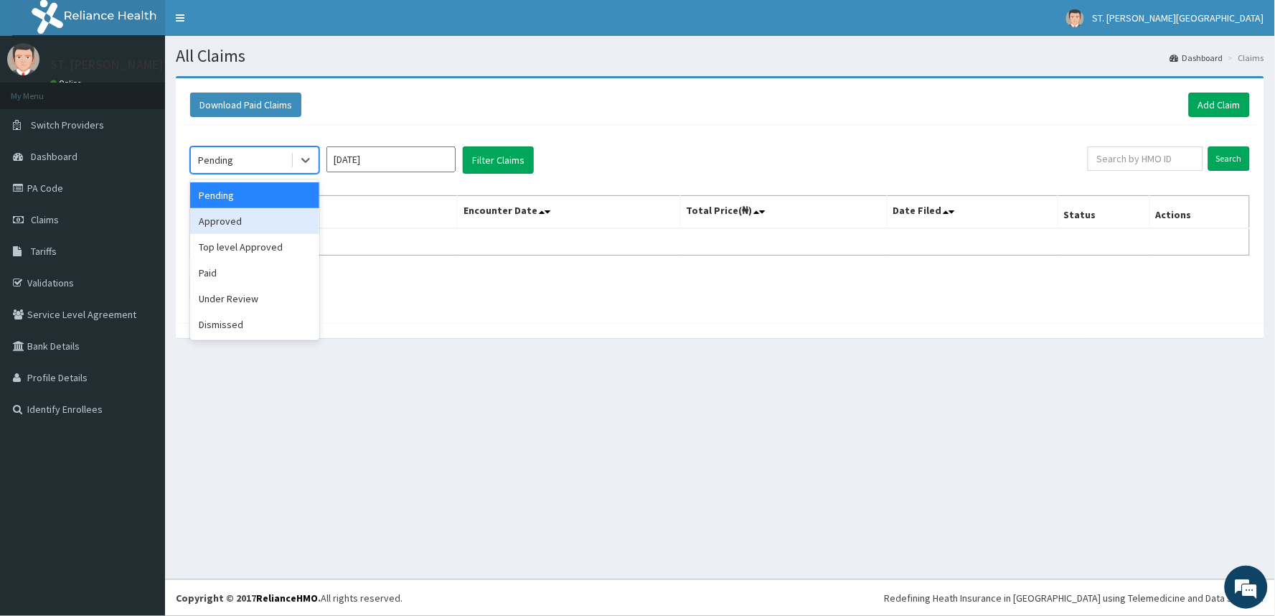
click at [262, 214] on div "Approved" at bounding box center [254, 221] width 129 height 26
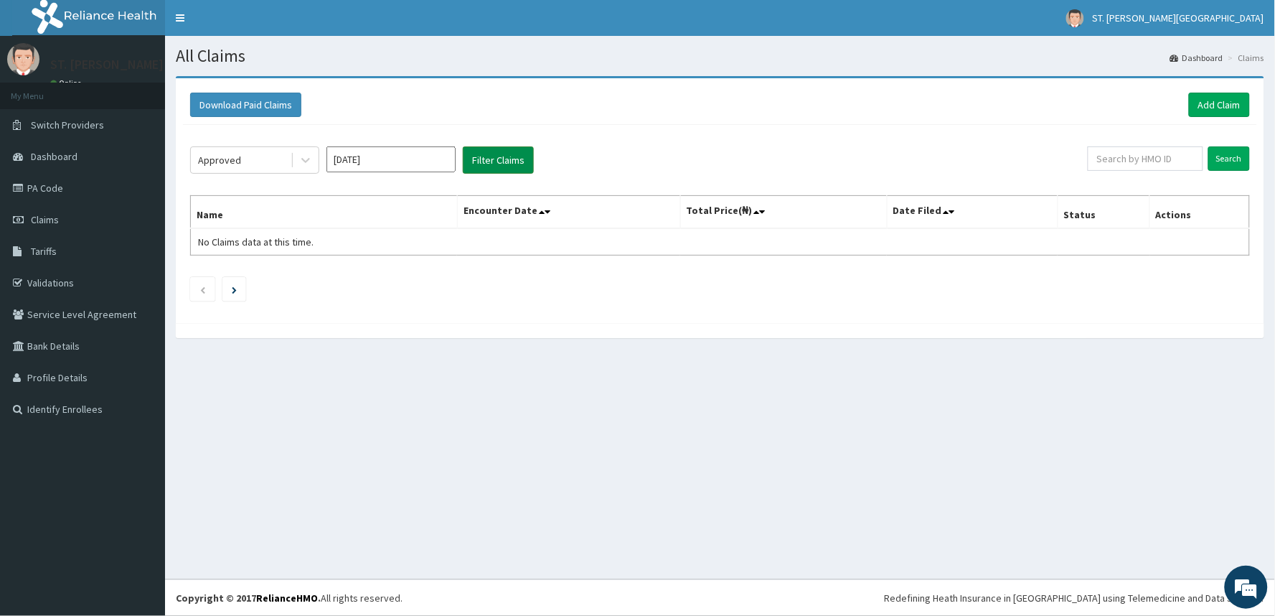
click at [479, 159] on button "Filter Claims" at bounding box center [498, 159] width 71 height 27
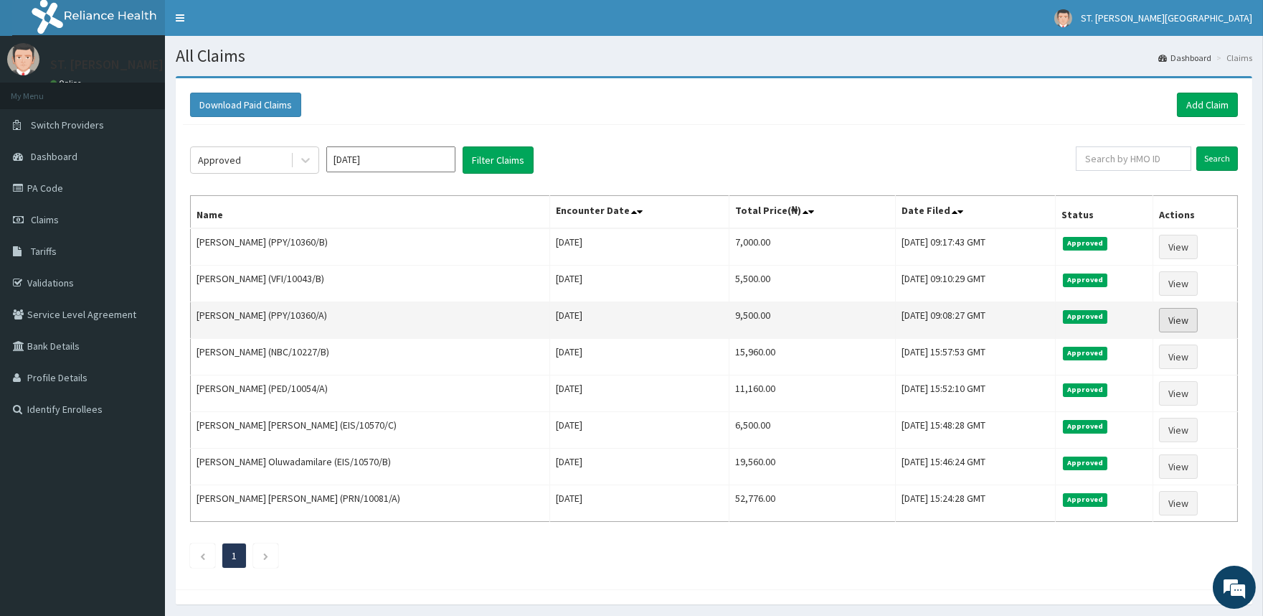
click at [1181, 319] on link "View" at bounding box center [1178, 320] width 39 height 24
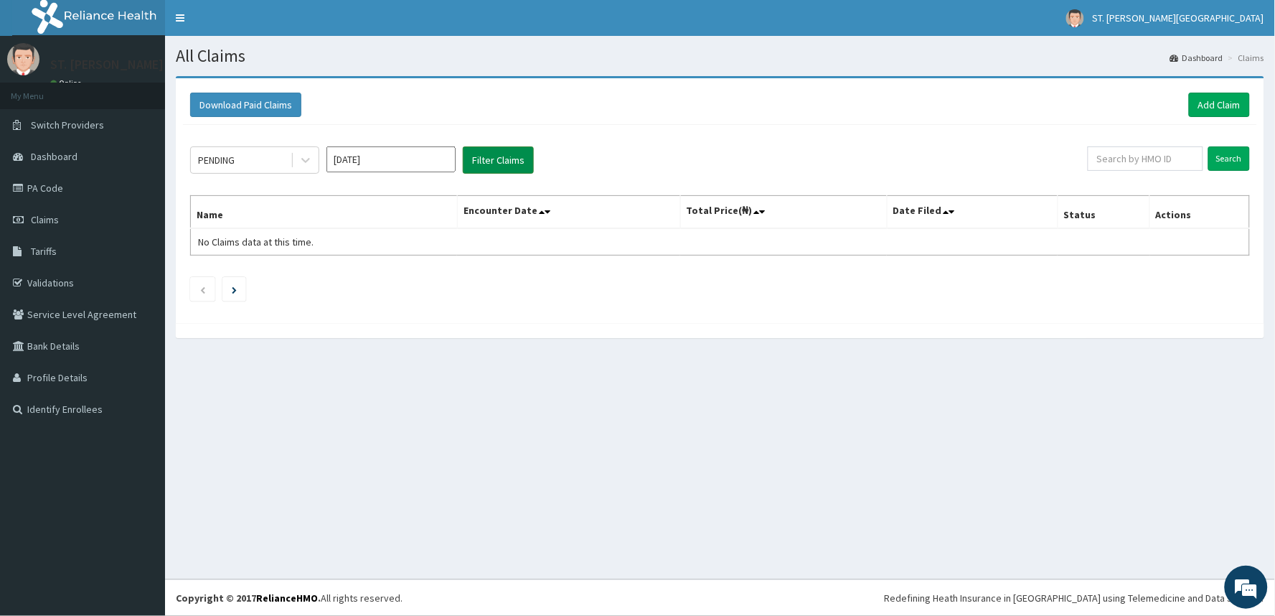
click at [494, 158] on button "Filter Claims" at bounding box center [498, 159] width 71 height 27
click at [306, 155] on icon at bounding box center [305, 160] width 14 height 14
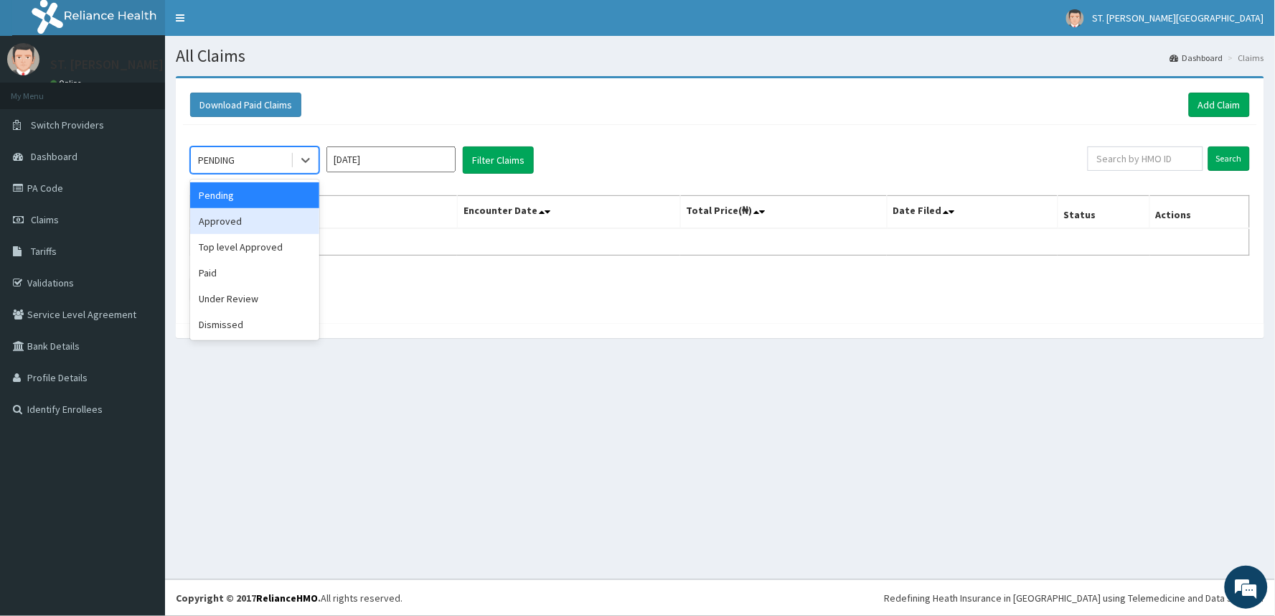
click at [257, 212] on div "Approved" at bounding box center [254, 221] width 129 height 26
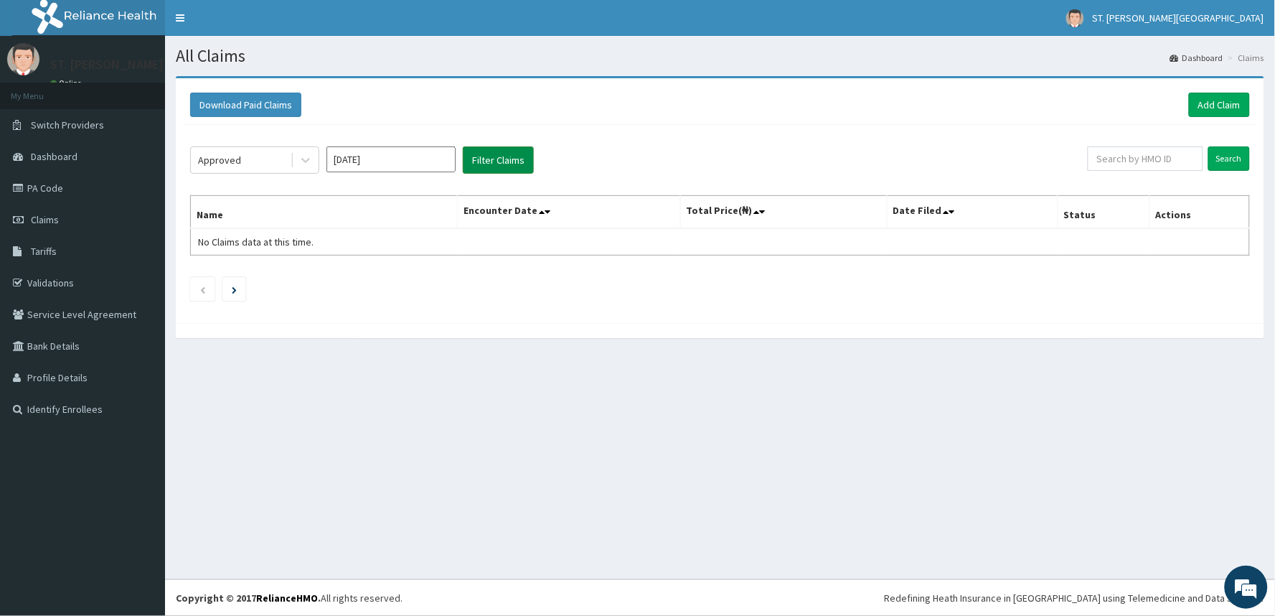
click at [489, 158] on button "Filter Claims" at bounding box center [498, 159] width 71 height 27
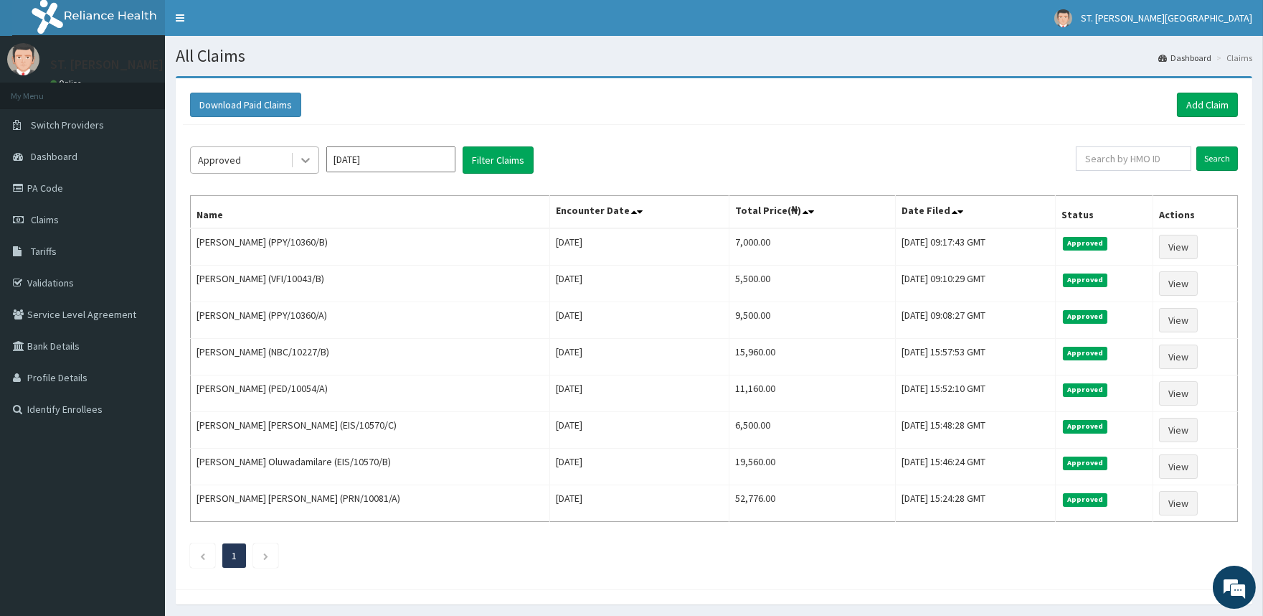
click at [306, 165] on icon at bounding box center [305, 160] width 14 height 14
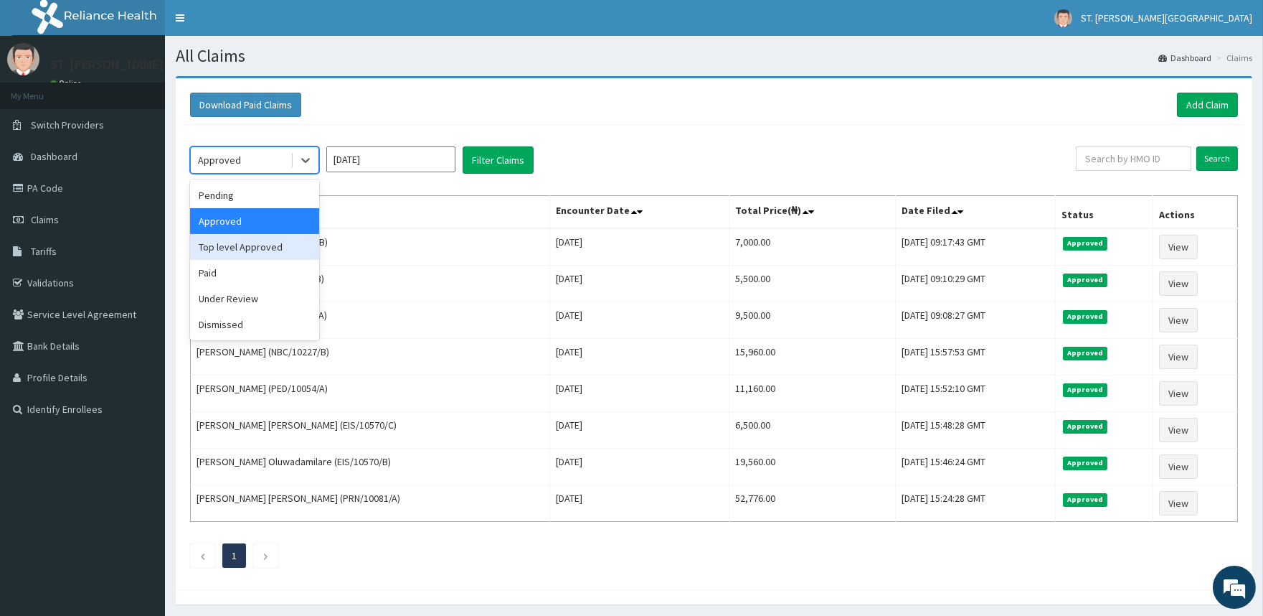
click at [264, 246] on div "Top level Approved" at bounding box center [254, 247] width 129 height 26
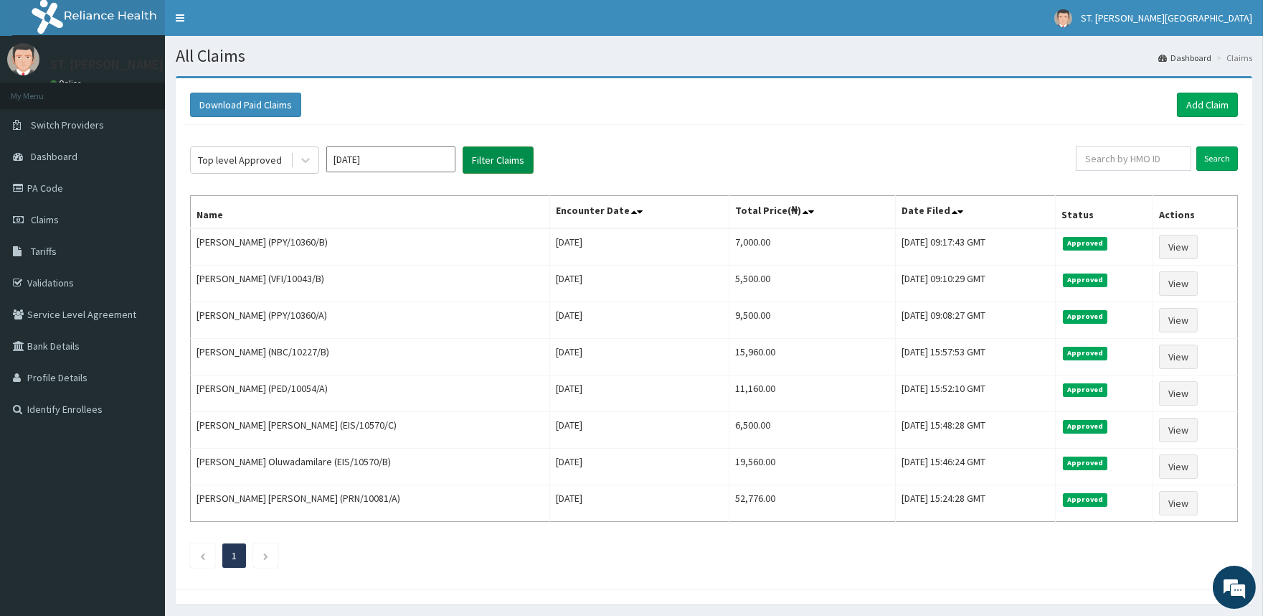
click at [525, 159] on button "Filter Claims" at bounding box center [498, 159] width 71 height 27
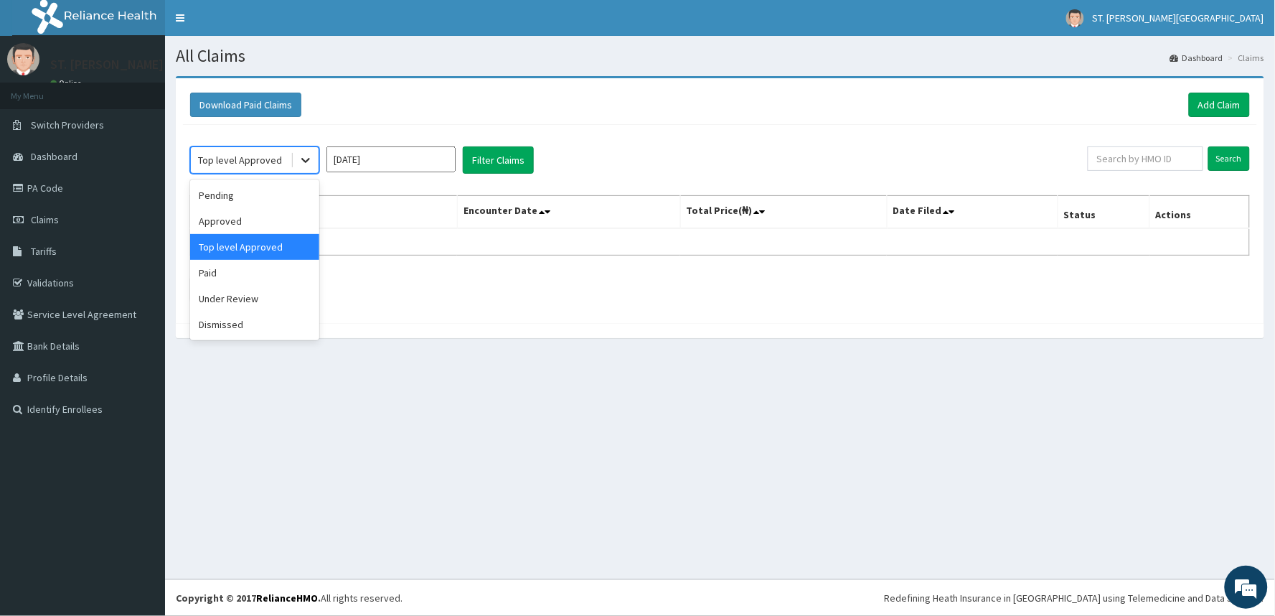
click at [304, 158] on icon at bounding box center [305, 160] width 14 height 14
click at [267, 270] on div "Paid" at bounding box center [254, 273] width 129 height 26
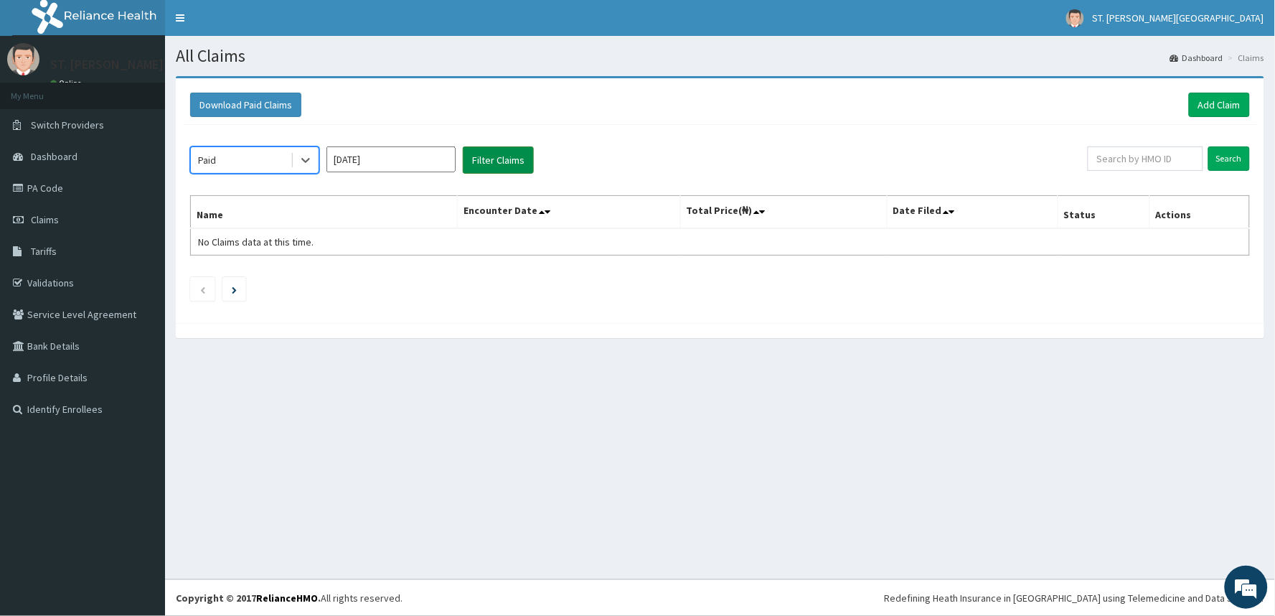
click at [486, 158] on button "Filter Claims" at bounding box center [498, 159] width 71 height 27
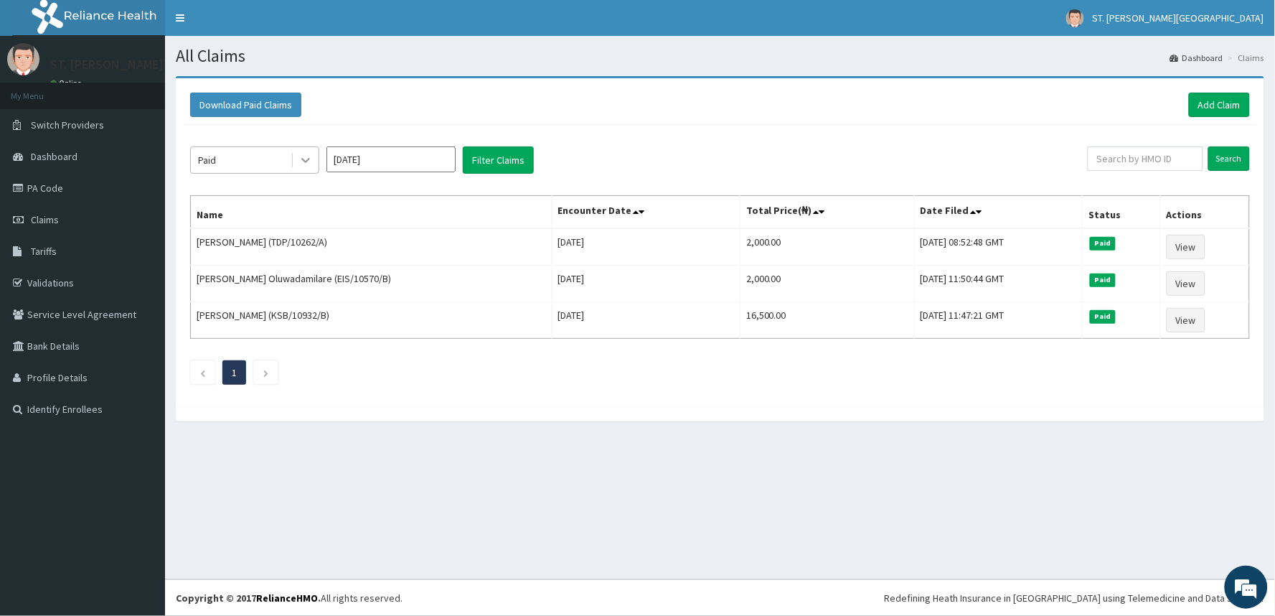
click at [307, 159] on icon at bounding box center [305, 160] width 14 height 14
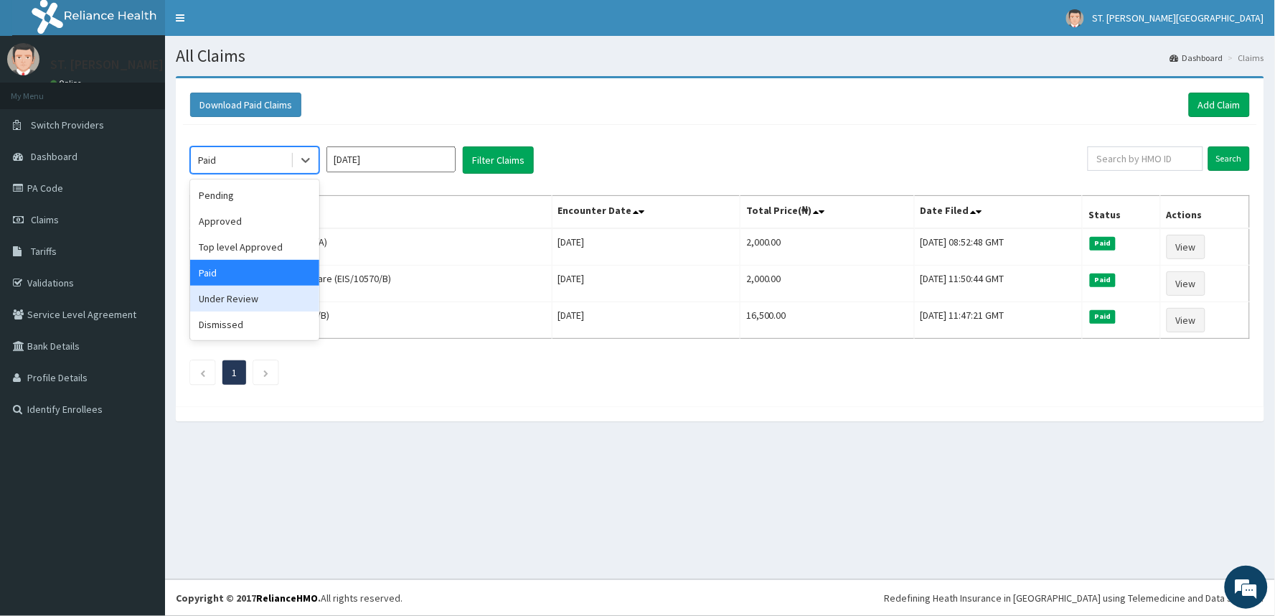
click at [237, 290] on div "Under Review" at bounding box center [254, 299] width 129 height 26
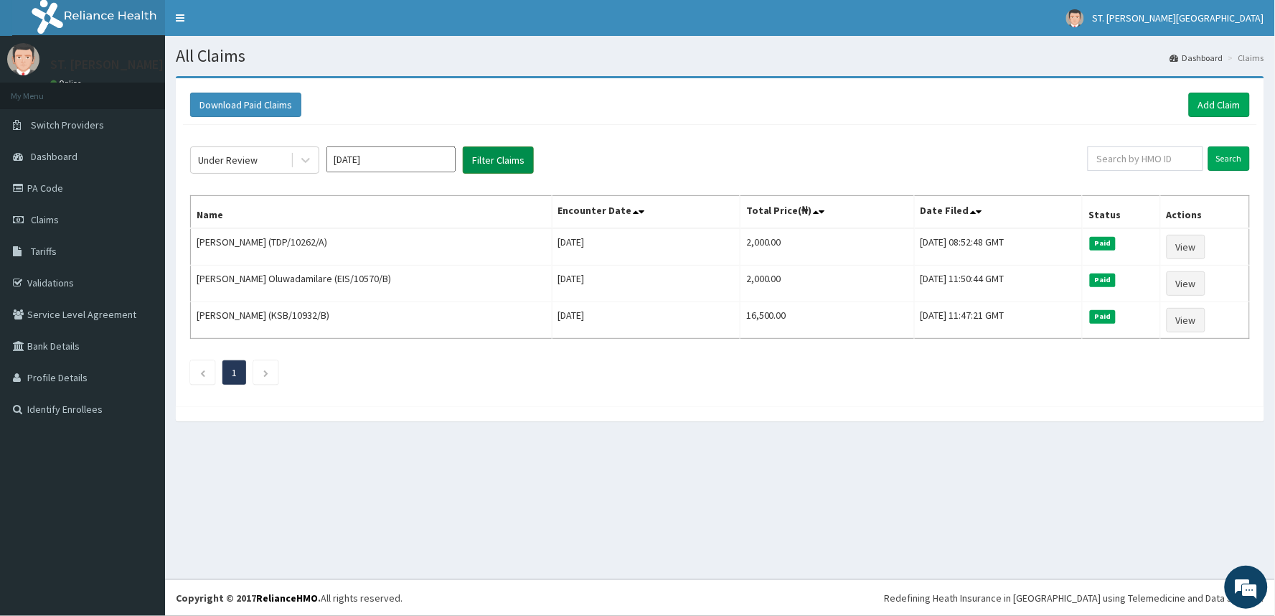
click at [479, 158] on button "Filter Claims" at bounding box center [498, 159] width 71 height 27
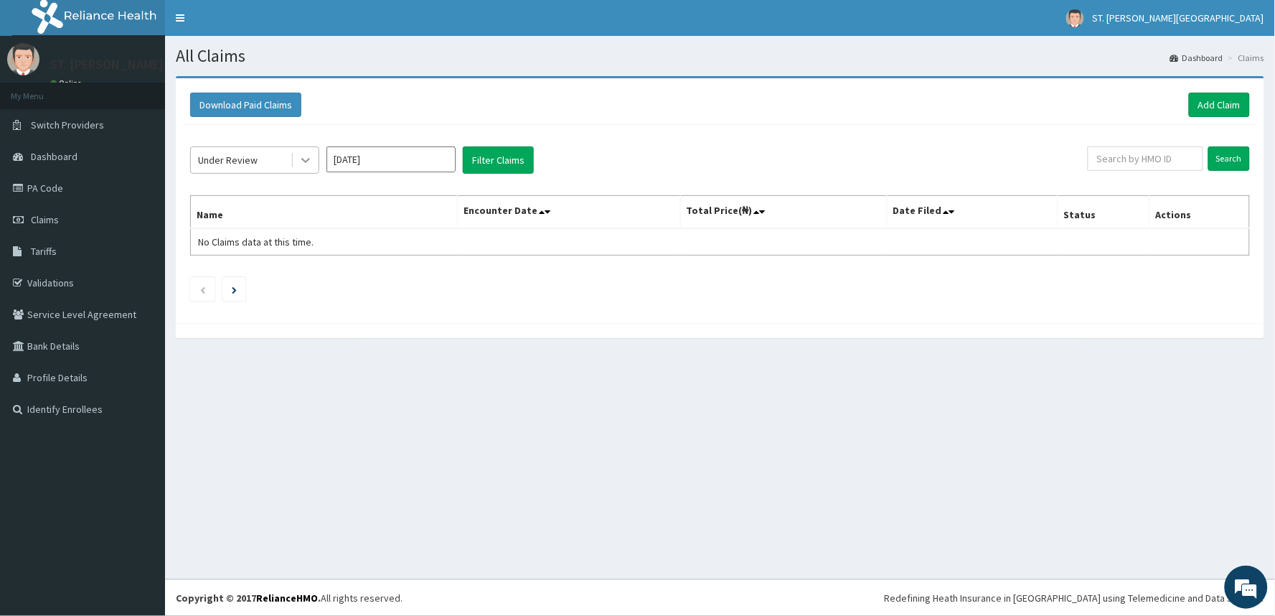
click at [302, 156] on icon at bounding box center [305, 160] width 14 height 14
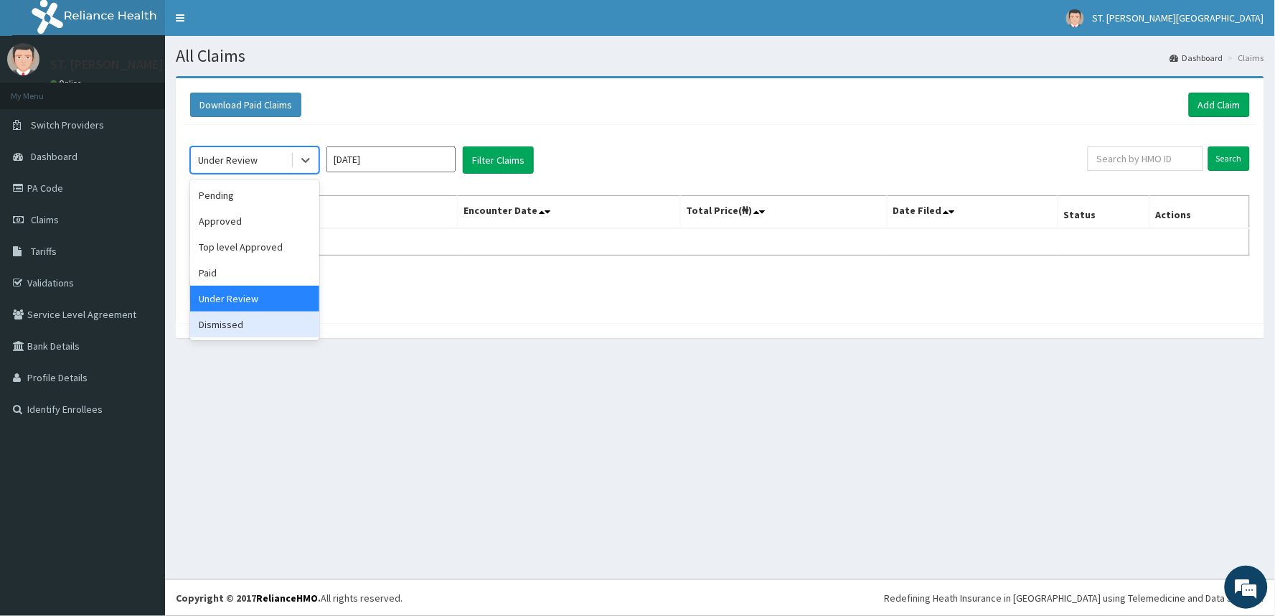
click at [246, 321] on div "Dismissed" at bounding box center [254, 324] width 129 height 26
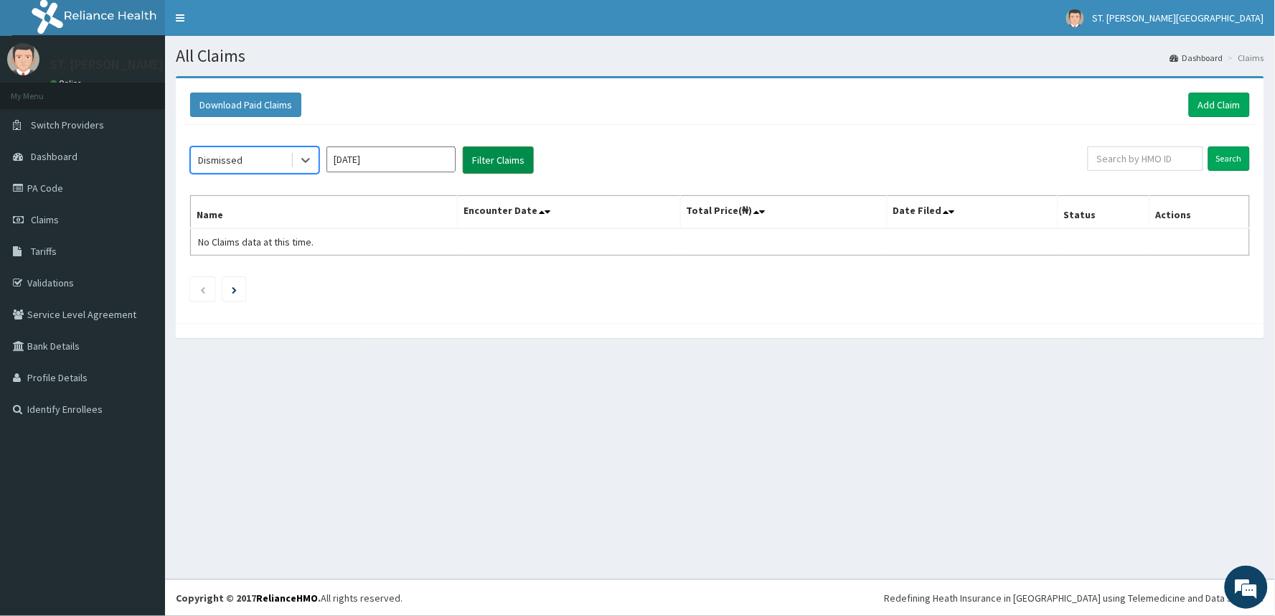
click at [470, 156] on button "Filter Claims" at bounding box center [498, 159] width 71 height 27
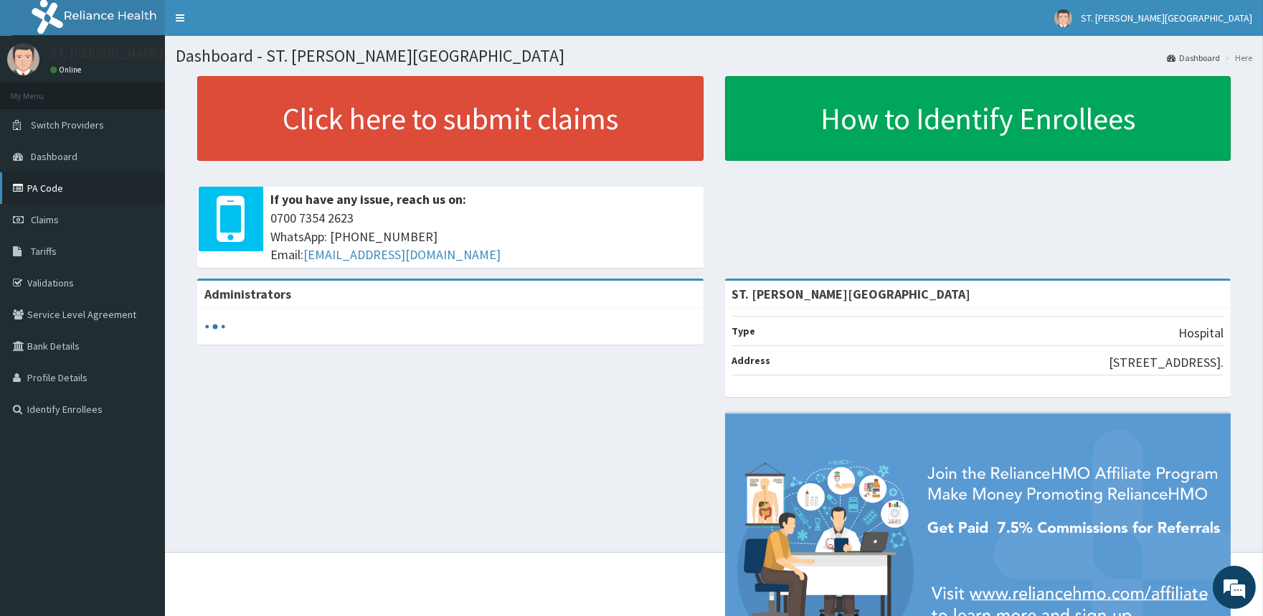
click at [74, 190] on link "PA Code" at bounding box center [82, 188] width 165 height 32
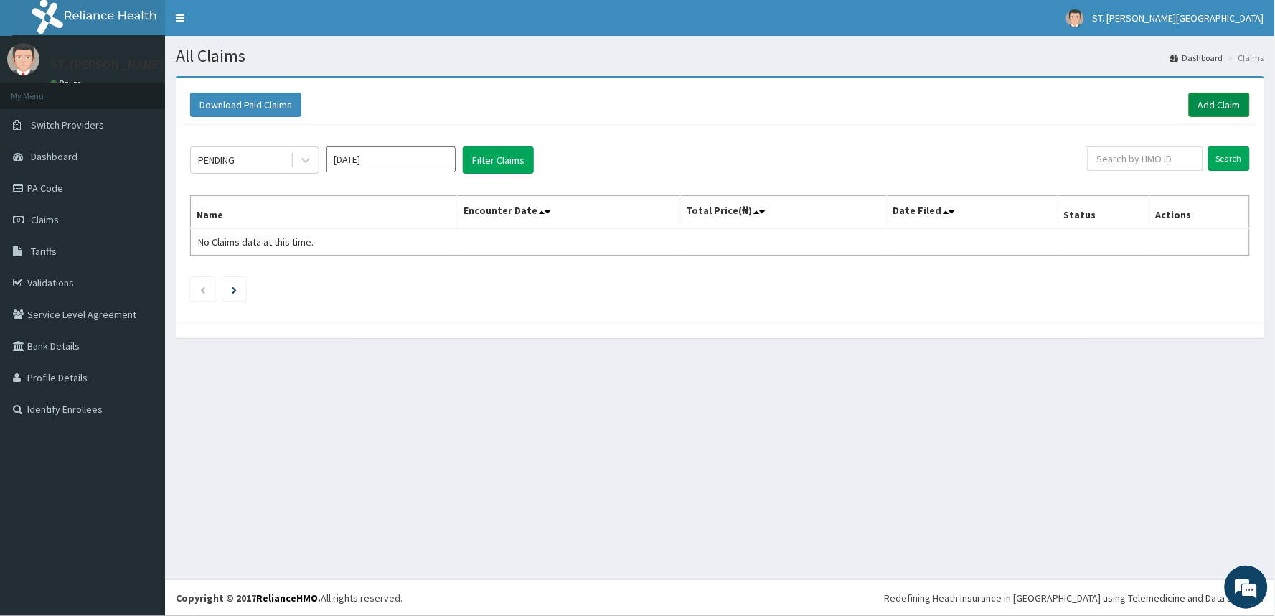
click at [1210, 108] on link "Add Claim" at bounding box center [1219, 105] width 61 height 24
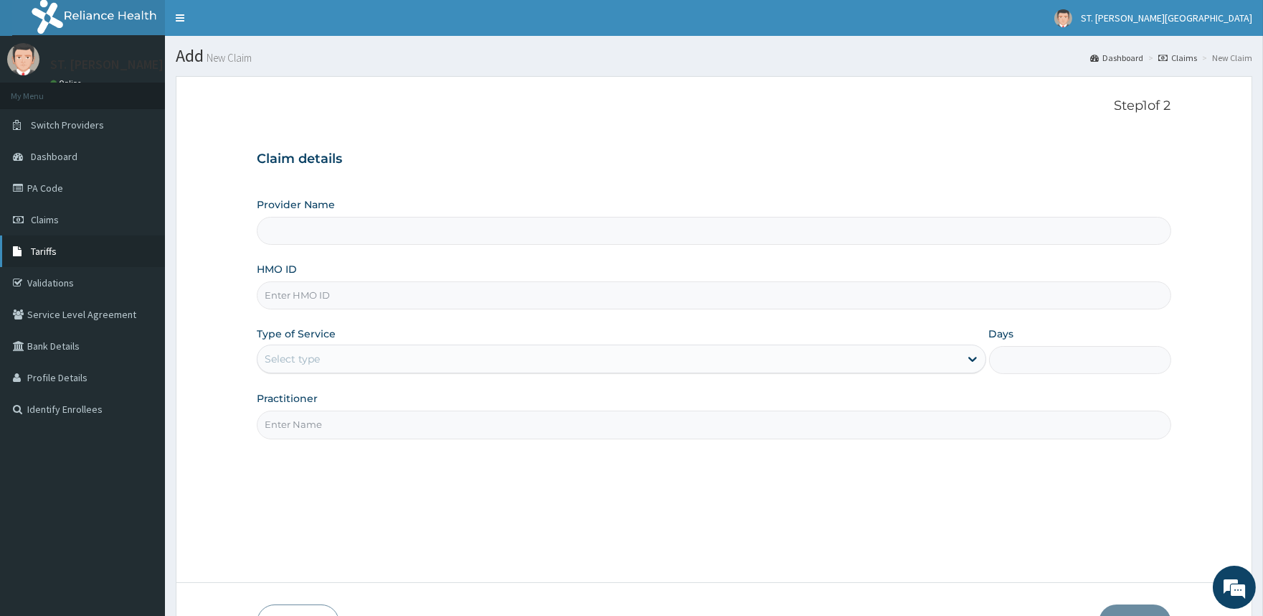
type input "ST. [PERSON_NAME][GEOGRAPHIC_DATA]"
click at [383, 291] on input "HMO ID" at bounding box center [714, 295] width 914 height 28
type input "SLH/10040/A"
click at [276, 353] on div "Select type" at bounding box center [292, 359] width 55 height 14
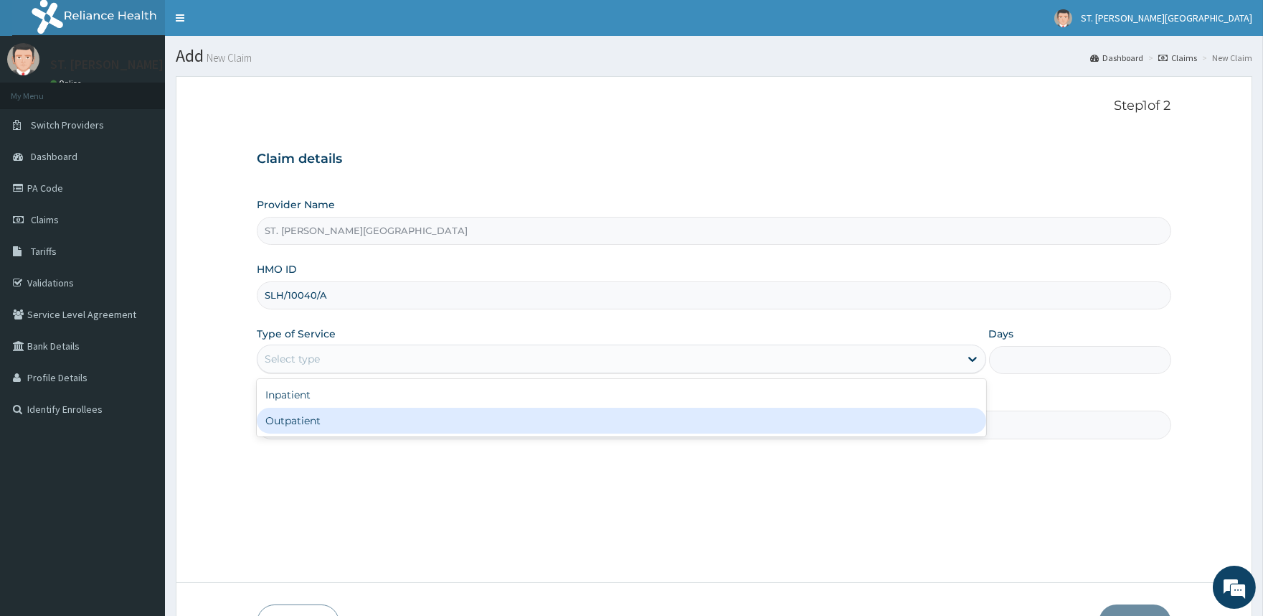
click at [296, 417] on div "Outpatient" at bounding box center [621, 420] width 729 height 26
type input "1"
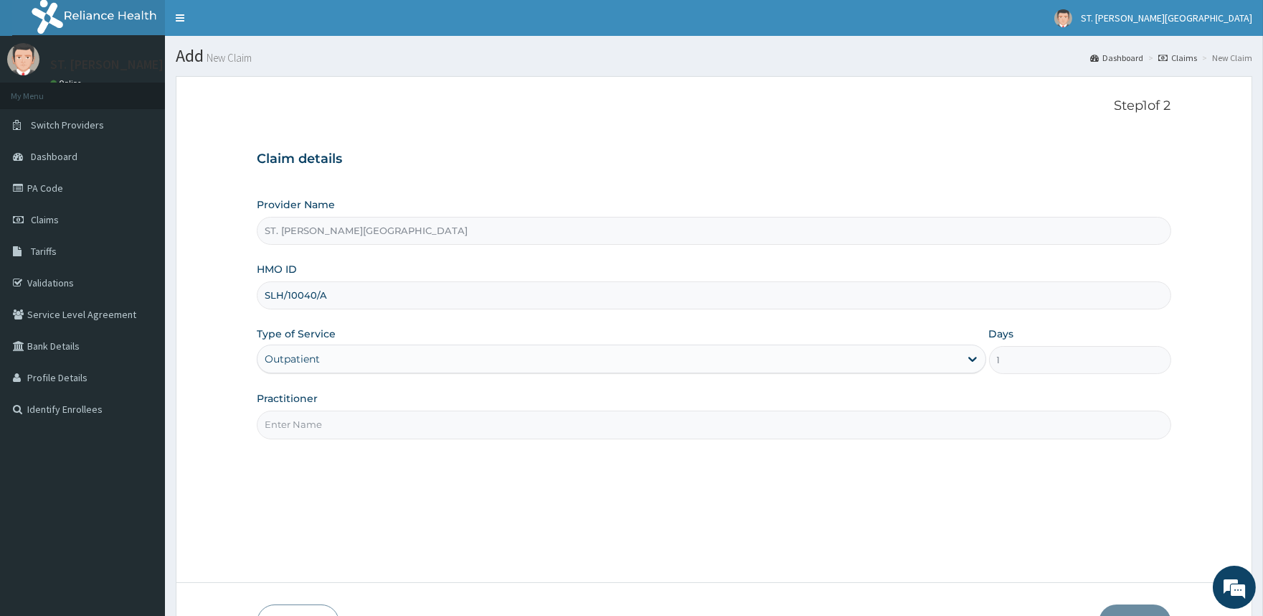
click at [296, 417] on input "Practitioner" at bounding box center [714, 424] width 914 height 28
type input "[PERSON_NAME]"
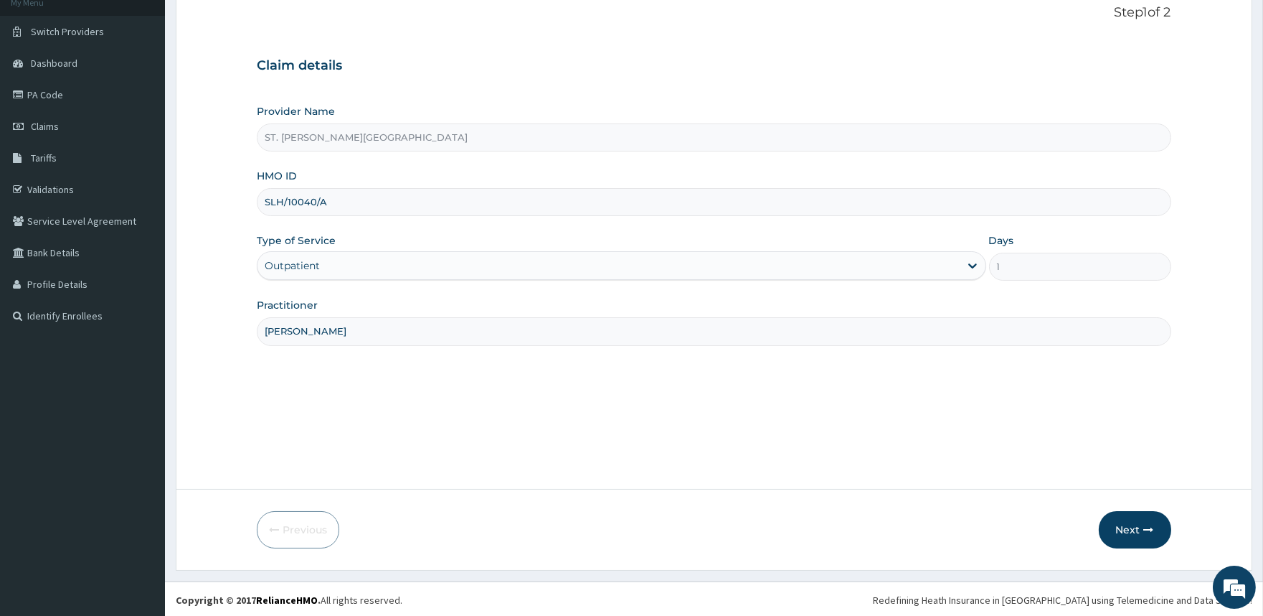
scroll to position [95, 0]
click at [1123, 525] on button "Next" at bounding box center [1135, 527] width 72 height 37
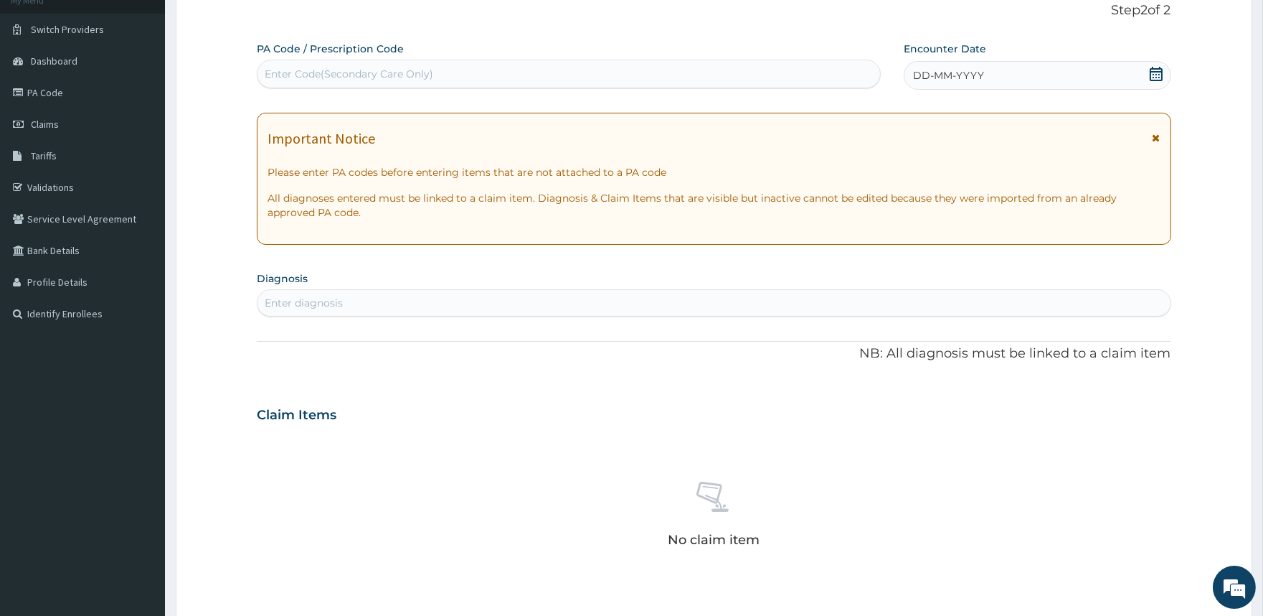
click at [1155, 138] on icon at bounding box center [1157, 138] width 8 height 10
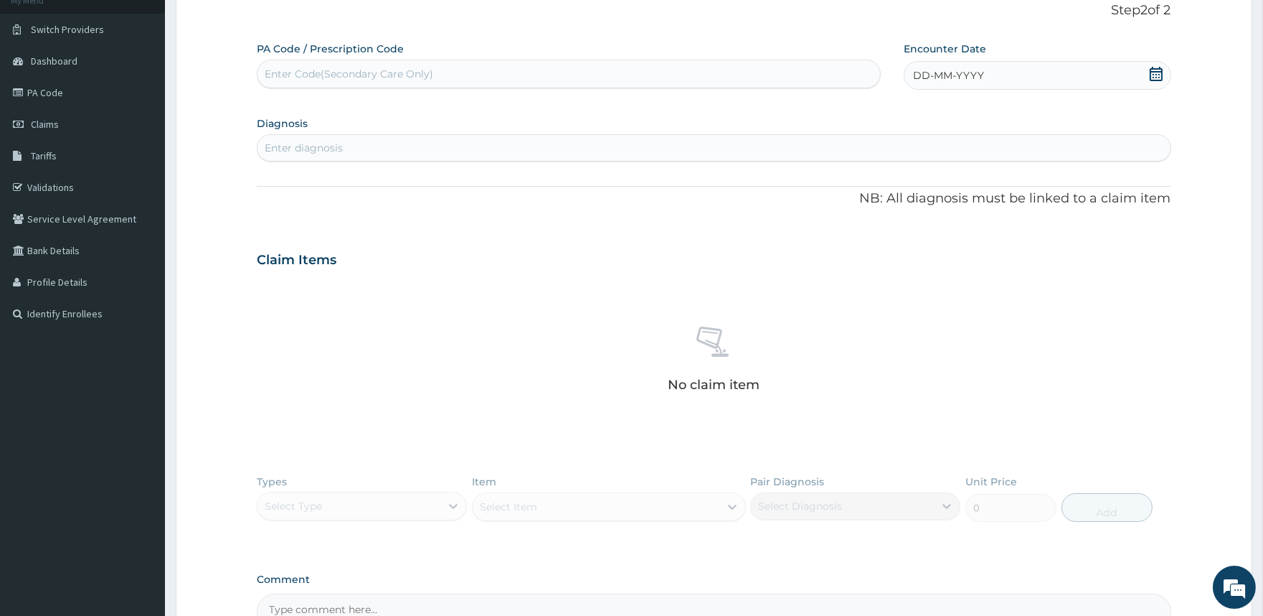
click at [1154, 70] on icon at bounding box center [1156, 74] width 13 height 14
click at [988, 184] on div "11" at bounding box center [985, 189] width 22 height 22
click at [324, 70] on div "Enter Code(Secondary Care Only)" at bounding box center [349, 74] width 169 height 14
click at [326, 151] on div "Enter diagnosis" at bounding box center [304, 148] width 78 height 14
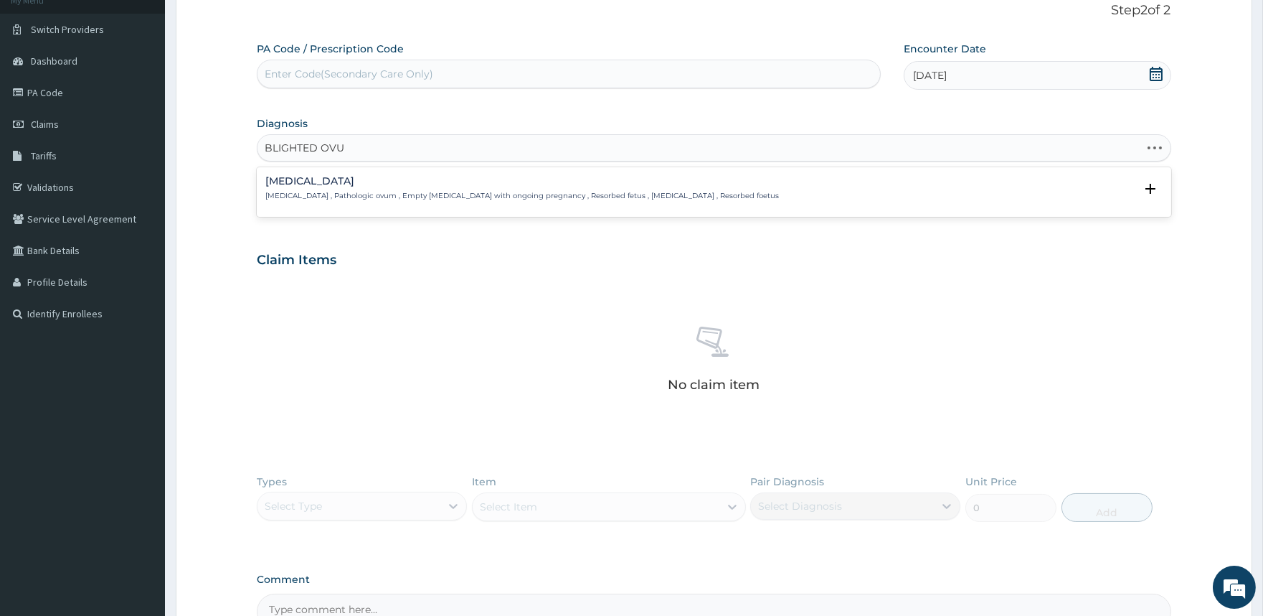
type input "[MEDICAL_DATA]"
click at [463, 195] on p "[MEDICAL_DATA] , Pathologic ovum , Empty [MEDICAL_DATA] with ongoing pregnancy …" at bounding box center [522, 196] width 514 height 10
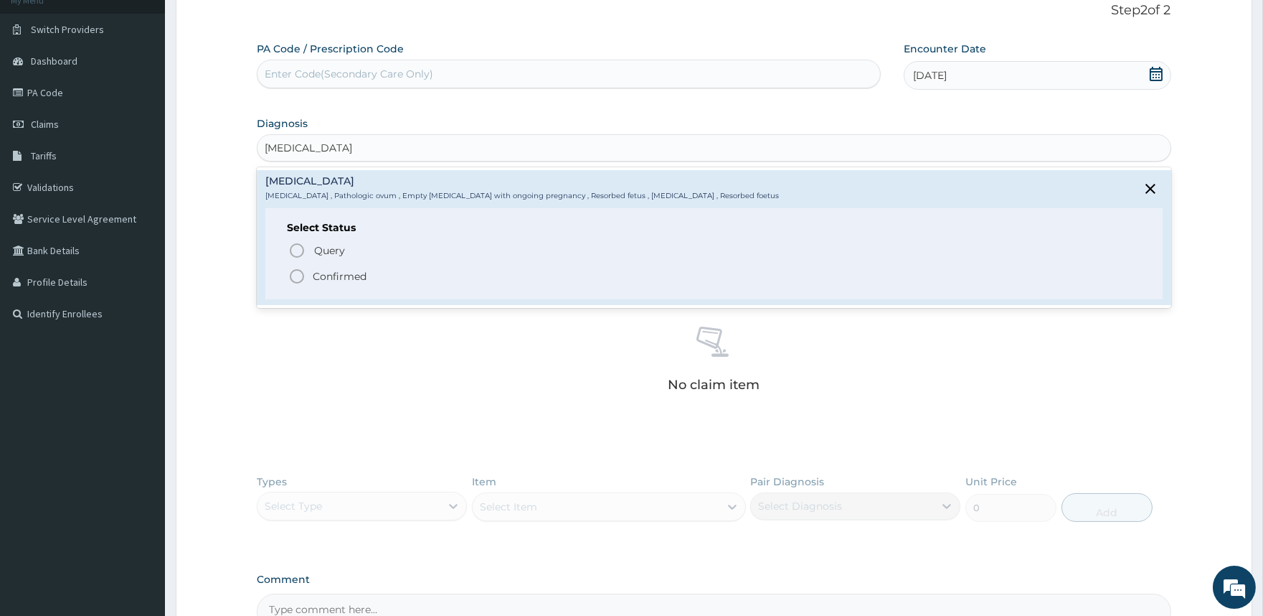
click at [355, 275] on p "Confirmed" at bounding box center [340, 276] width 54 height 14
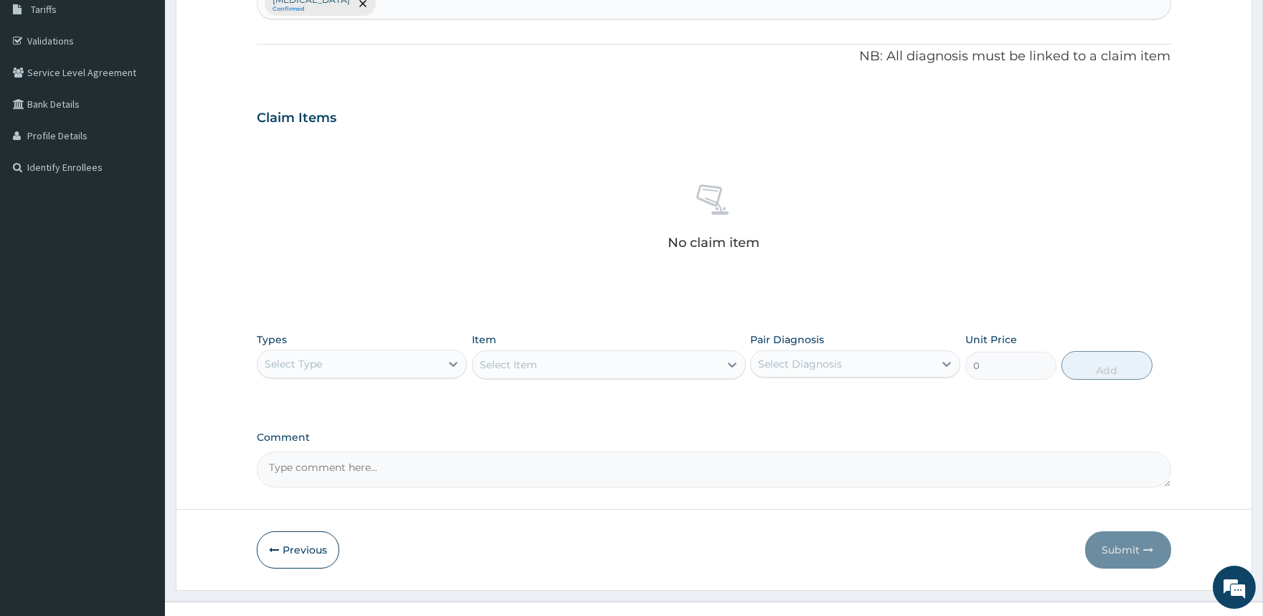
scroll to position [263, 0]
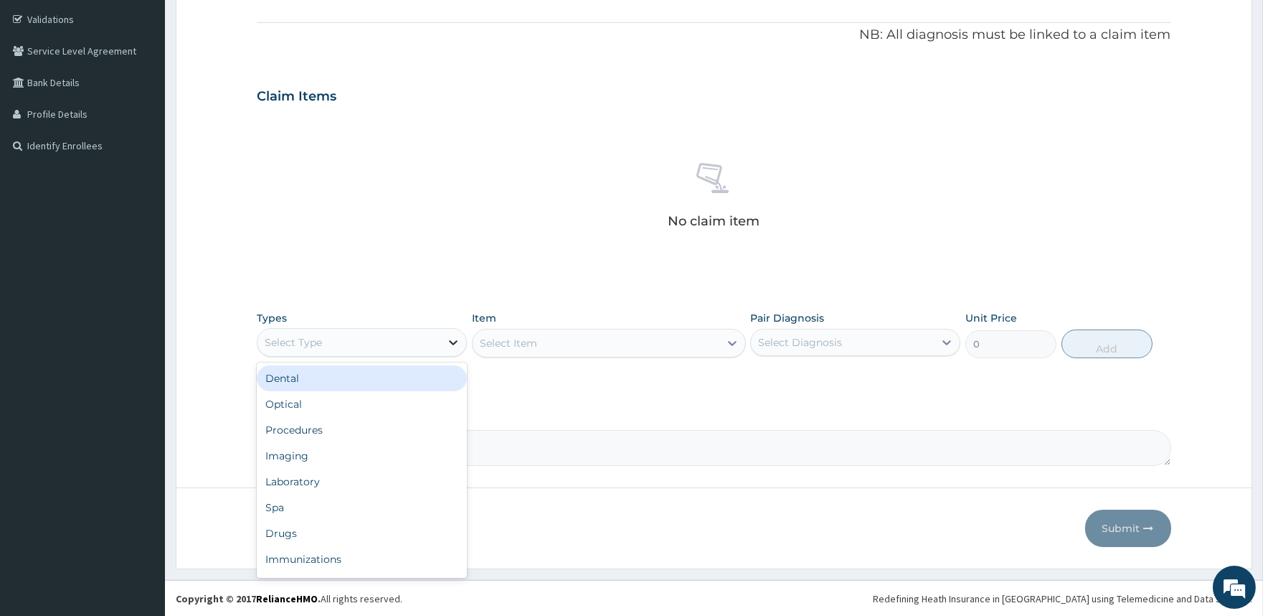
click at [457, 331] on div at bounding box center [453, 342] width 26 height 26
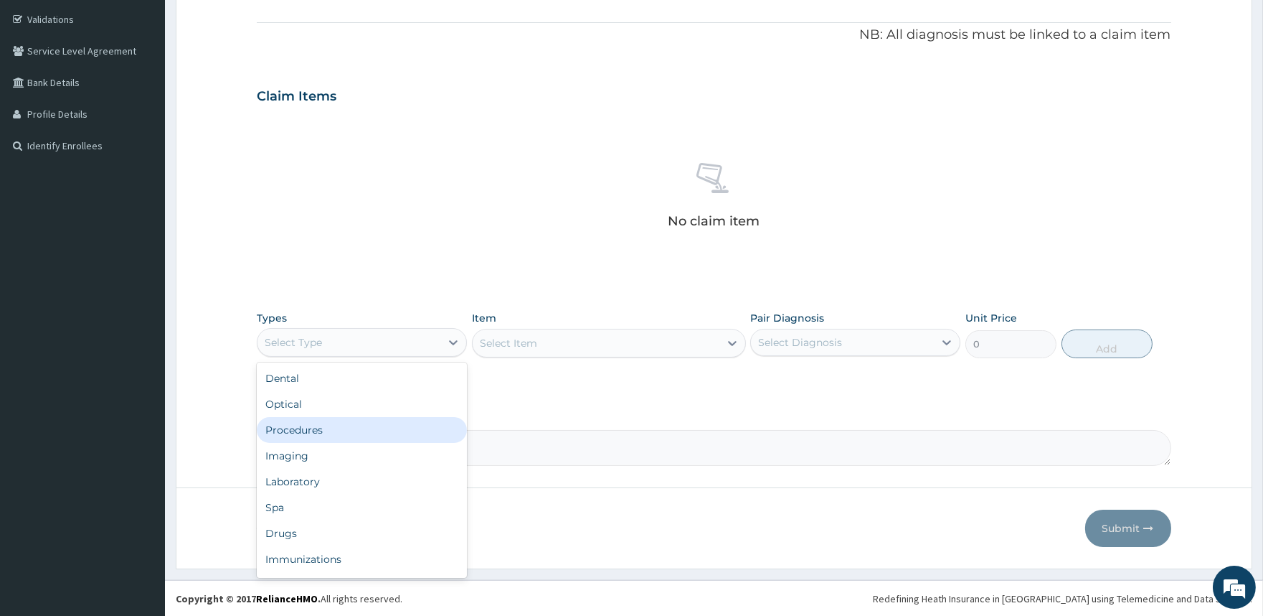
click at [321, 425] on div "Procedures" at bounding box center [362, 430] width 210 height 26
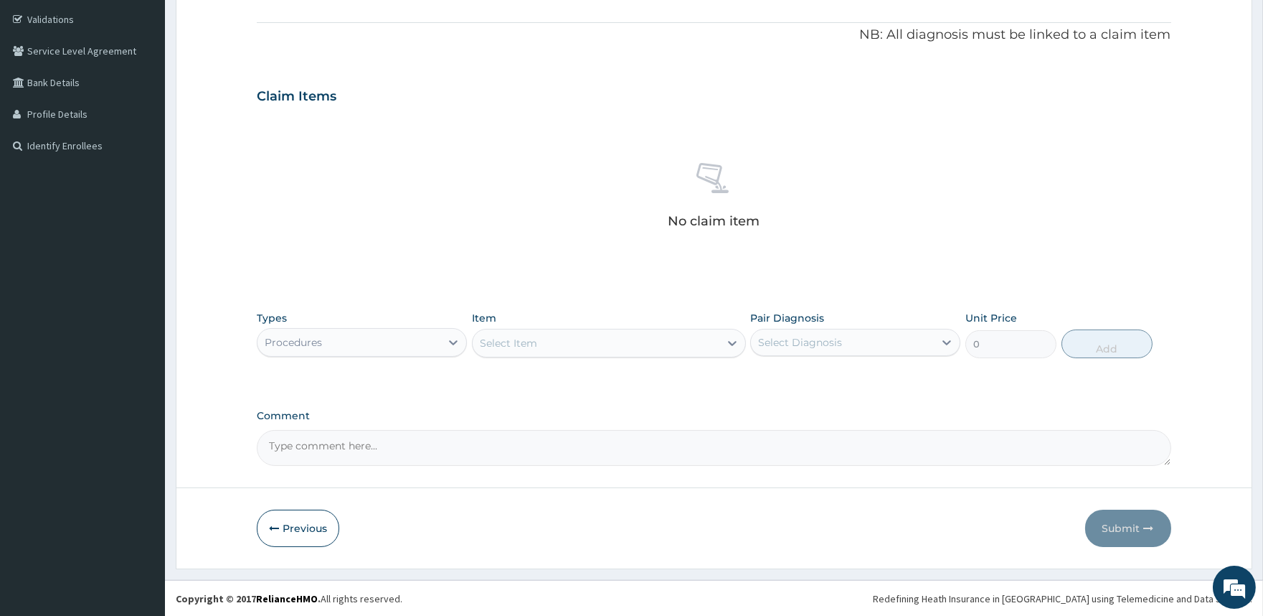
scroll to position [104, 0]
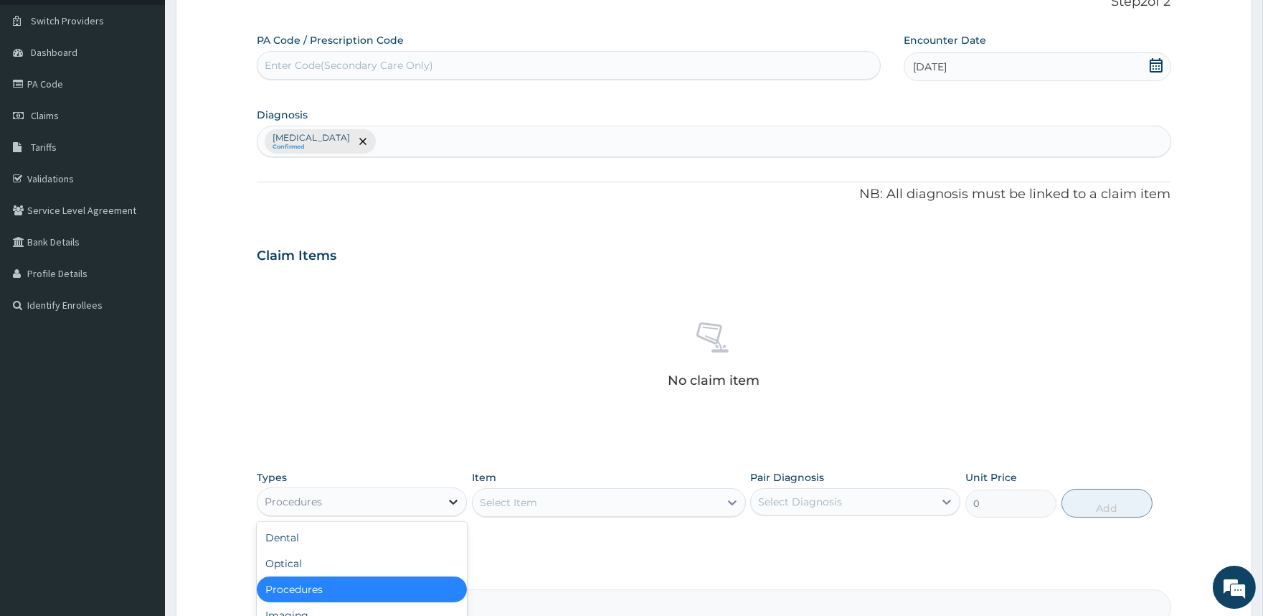
click at [448, 500] on icon at bounding box center [453, 501] width 14 height 14
click at [356, 590] on div "Procedures" at bounding box center [362, 589] width 210 height 26
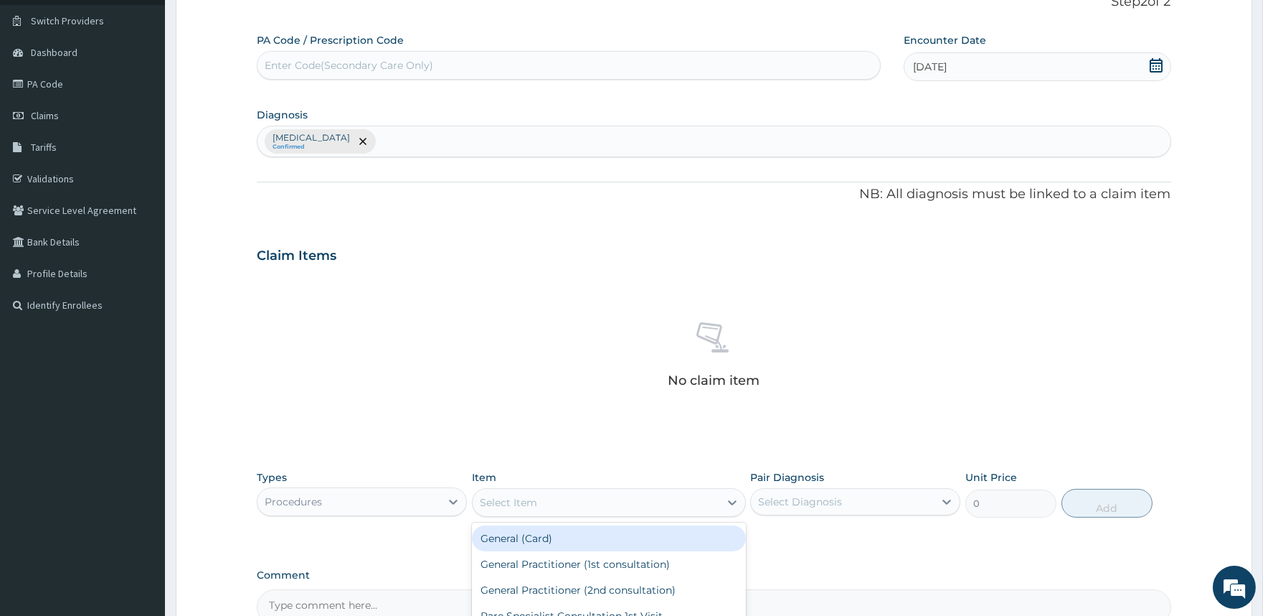
click at [577, 499] on div "Select Item" at bounding box center [596, 502] width 247 height 23
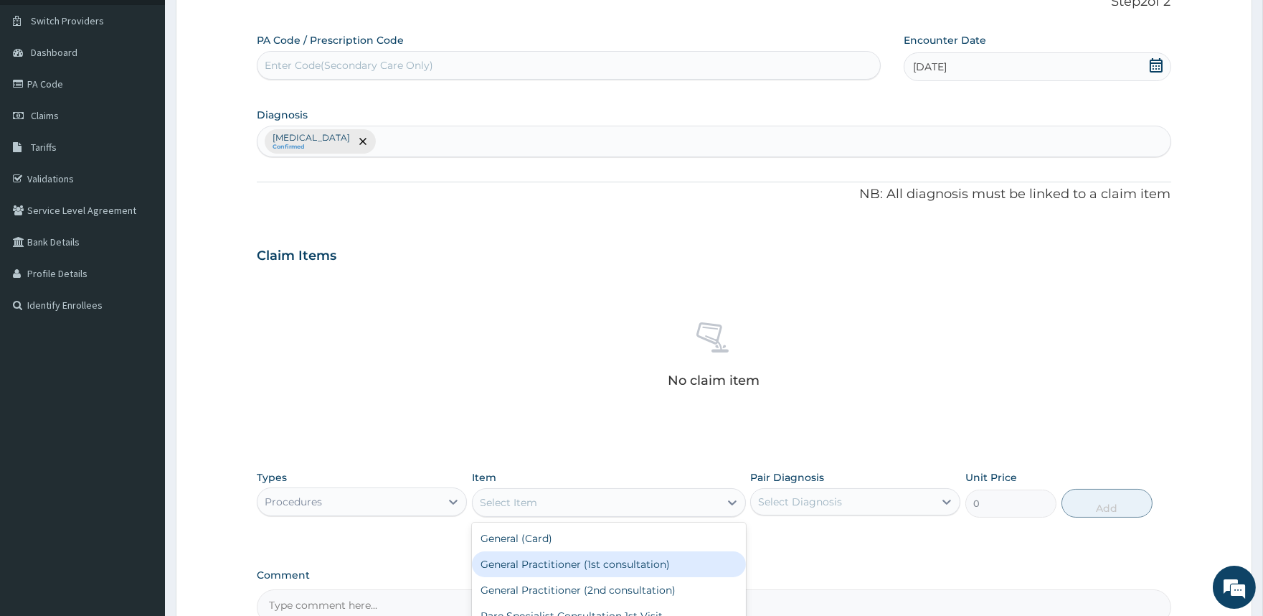
click at [548, 562] on div "General Practitioner (1st consultation)" at bounding box center [609, 564] width 274 height 26
type input "2000"
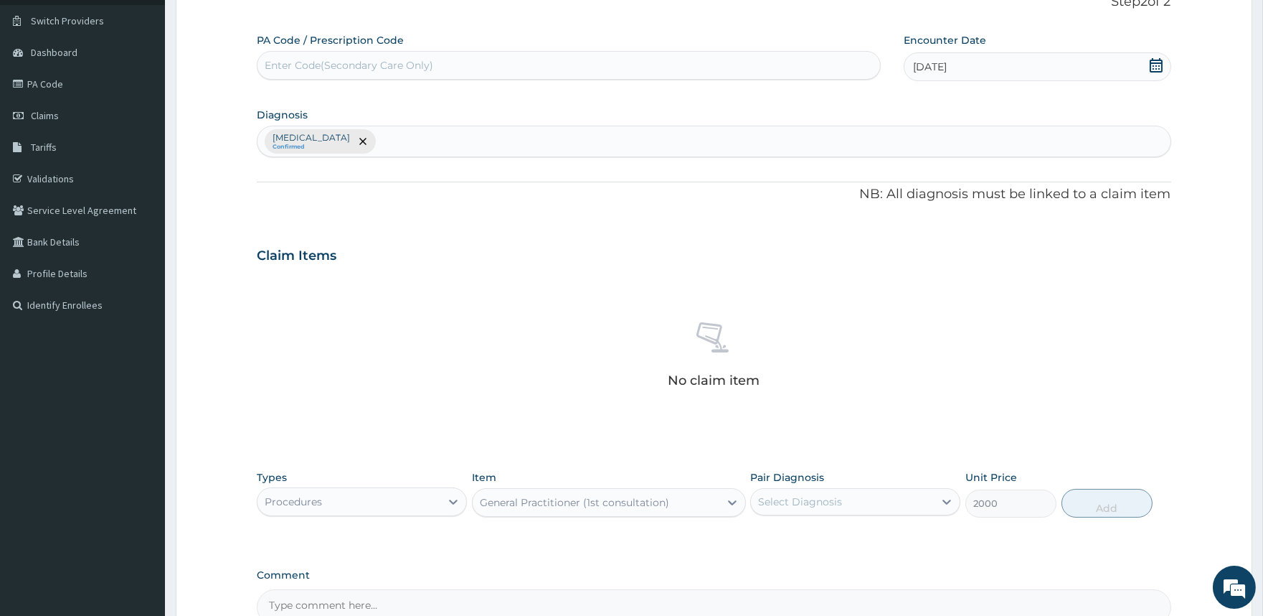
click at [796, 497] on div "Select Diagnosis" at bounding box center [800, 501] width 84 height 14
click at [783, 536] on label "[MEDICAL_DATA]" at bounding box center [818, 536] width 89 height 14
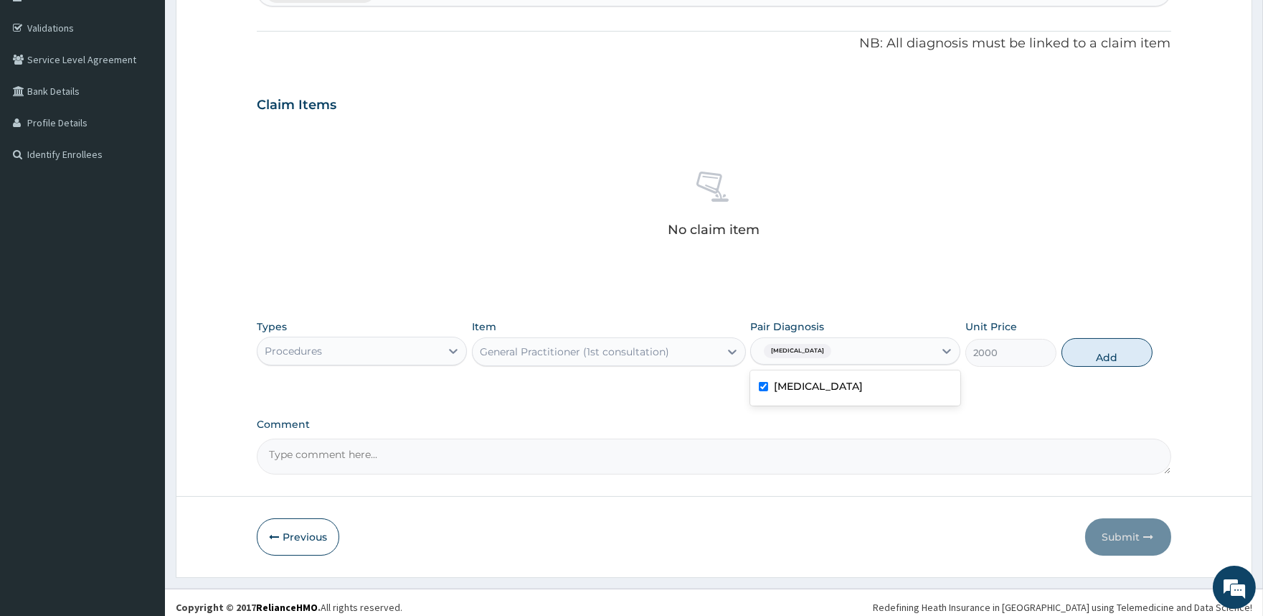
scroll to position [263, 0]
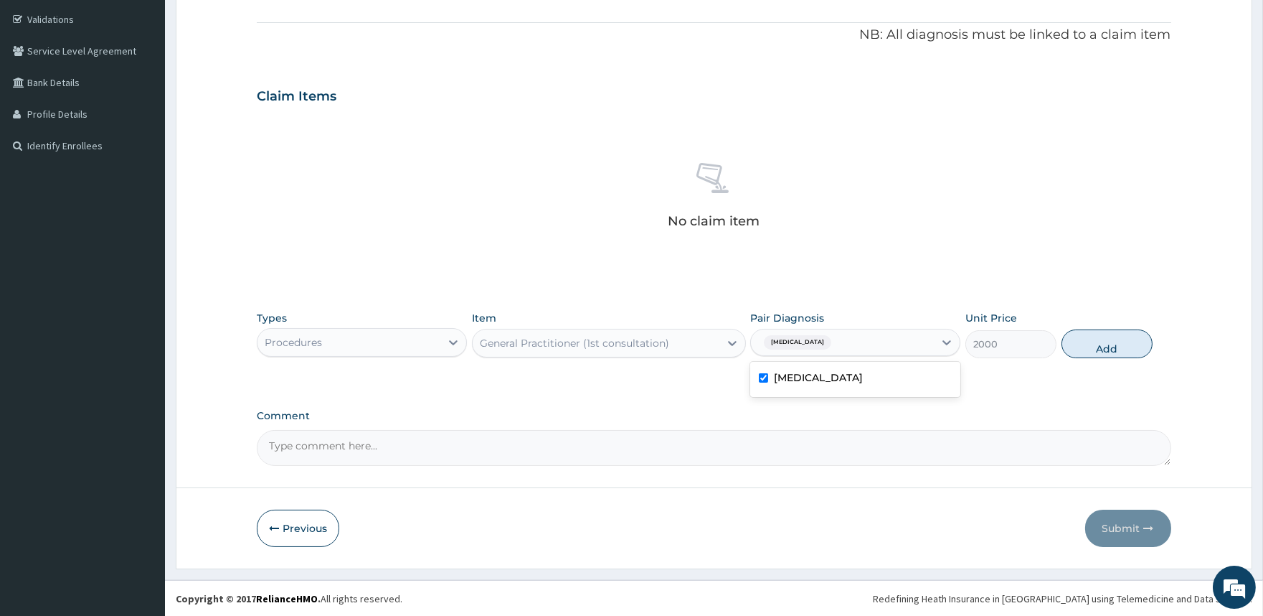
click at [790, 381] on label "[MEDICAL_DATA]" at bounding box center [818, 377] width 89 height 14
checkbox input "false"
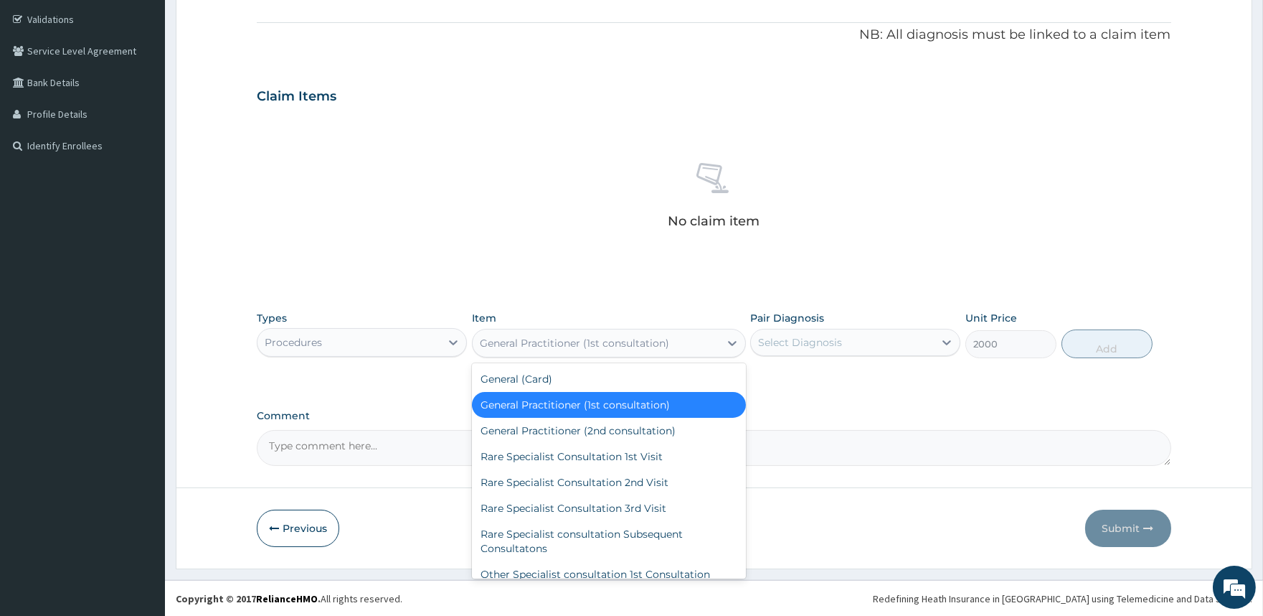
click at [684, 345] on div "General Practitioner (1st consultation)" at bounding box center [596, 342] width 247 height 23
click at [619, 452] on div "Rare Specialist Consultation 1st Visit" at bounding box center [609, 456] width 274 height 26
type input "20000"
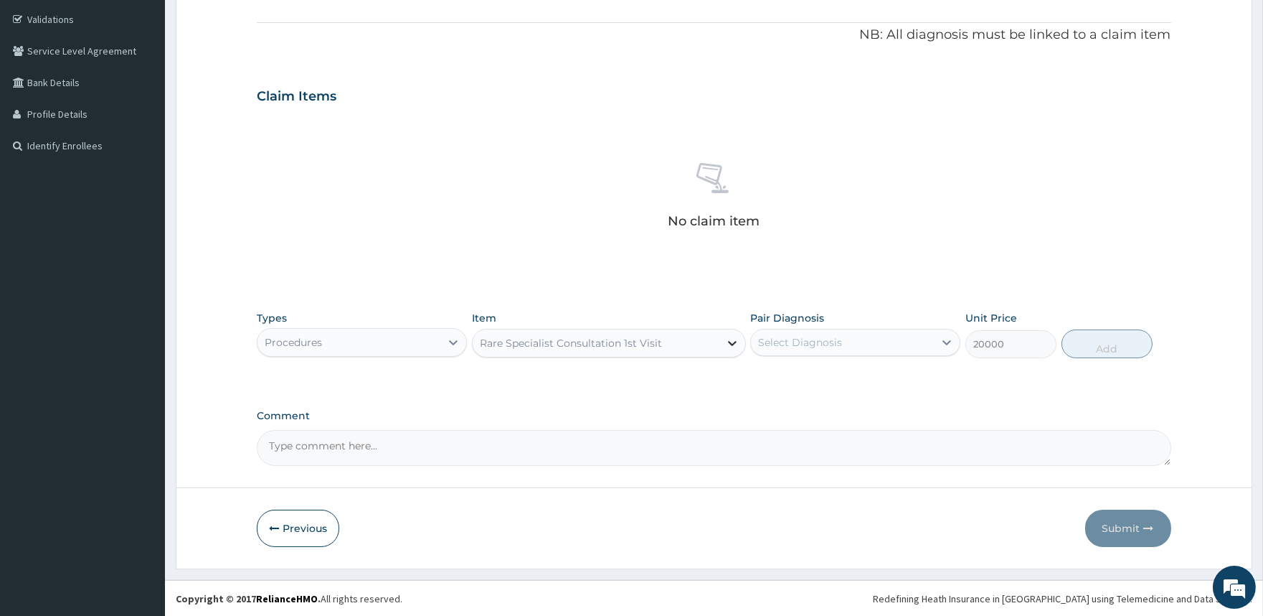
click at [735, 344] on icon at bounding box center [732, 343] width 14 height 14
type input "4444545565"
